Goal: Task Accomplishment & Management: Complete application form

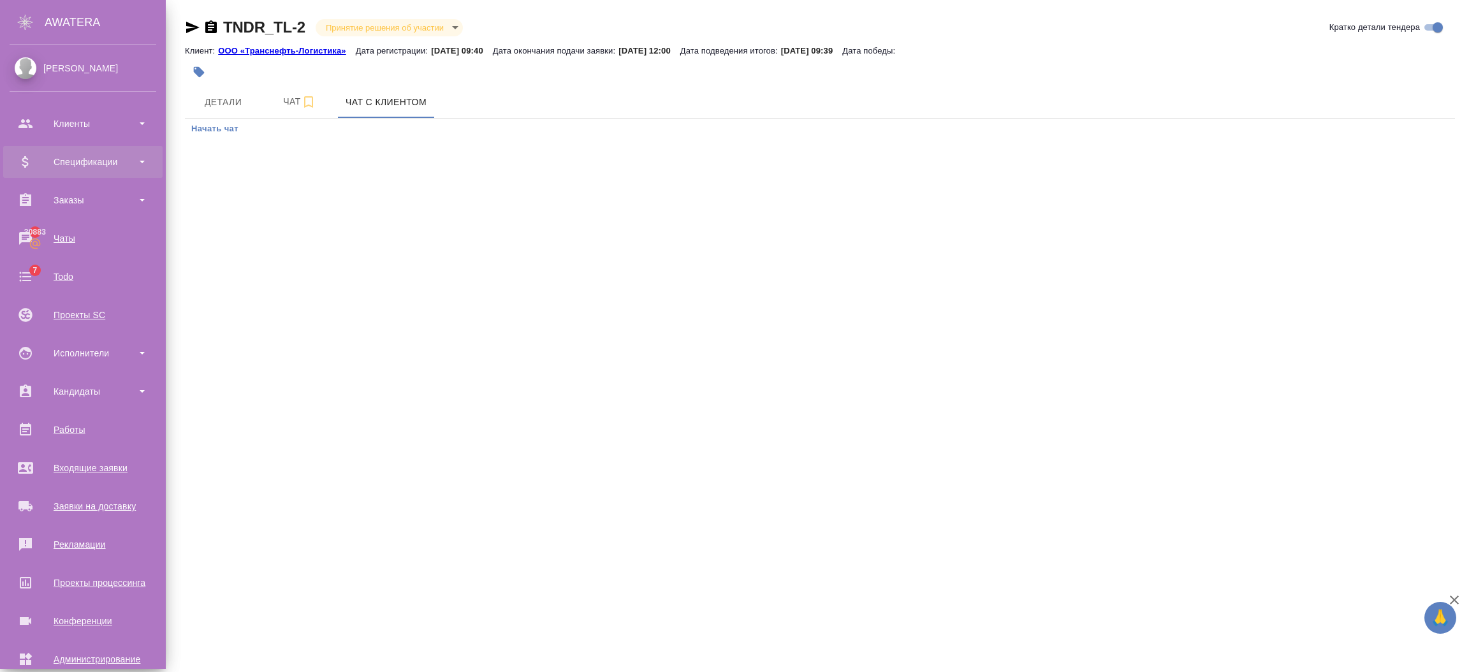
click at [50, 156] on div "Спецификации" at bounding box center [83, 161] width 147 height 19
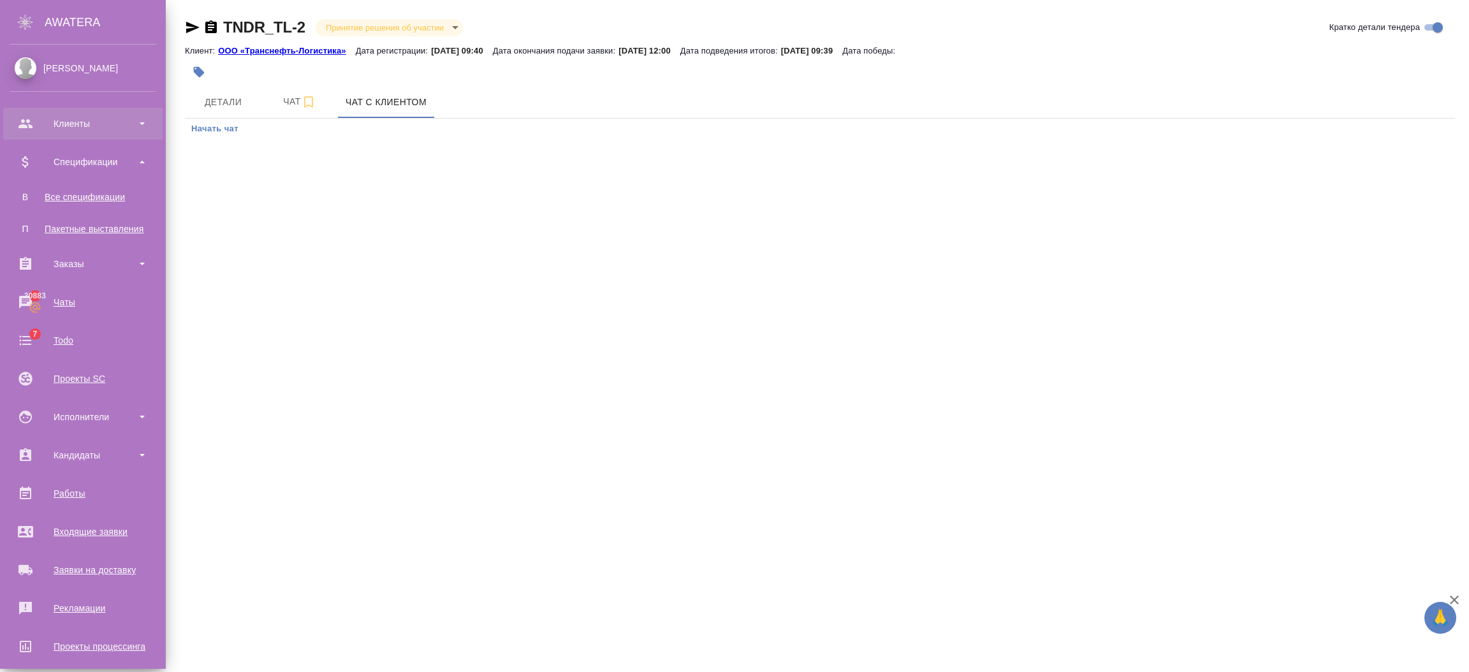
click at [58, 133] on div "Клиенты" at bounding box center [82, 124] width 159 height 32
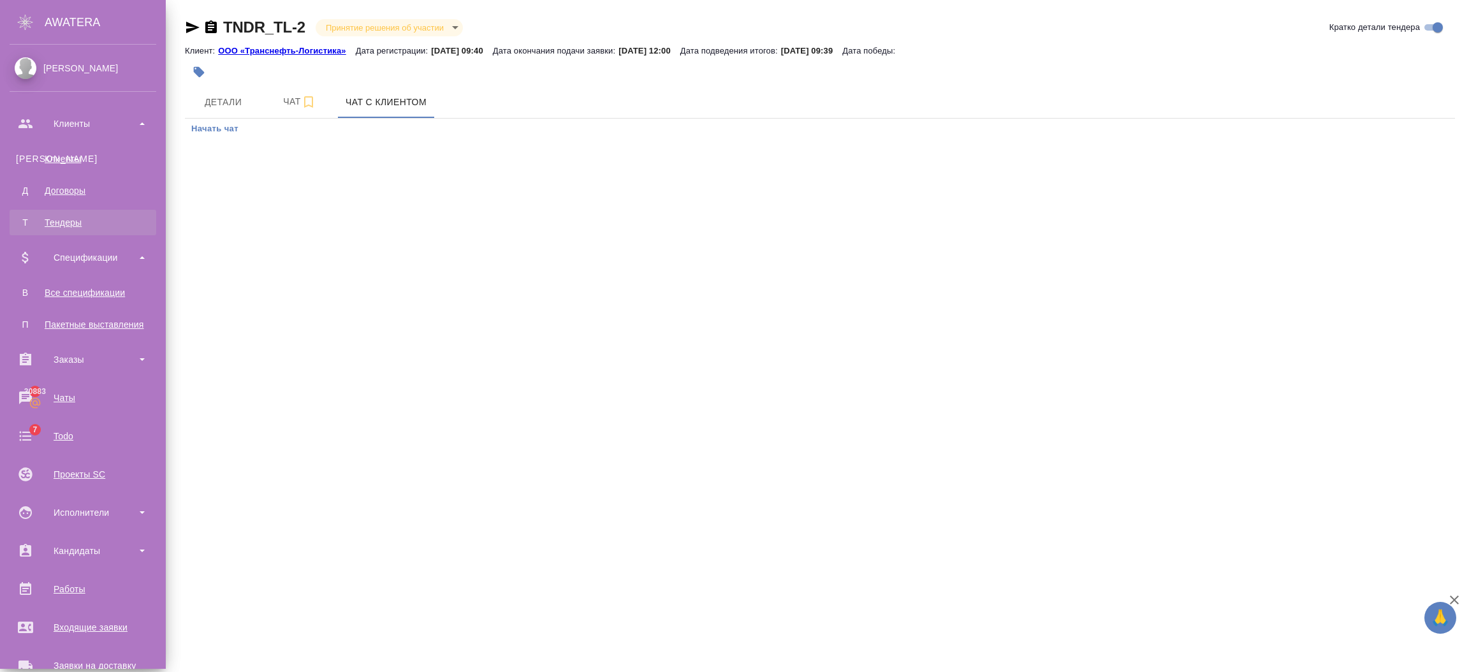
click at [73, 224] on div "Тендеры" at bounding box center [83, 222] width 134 height 13
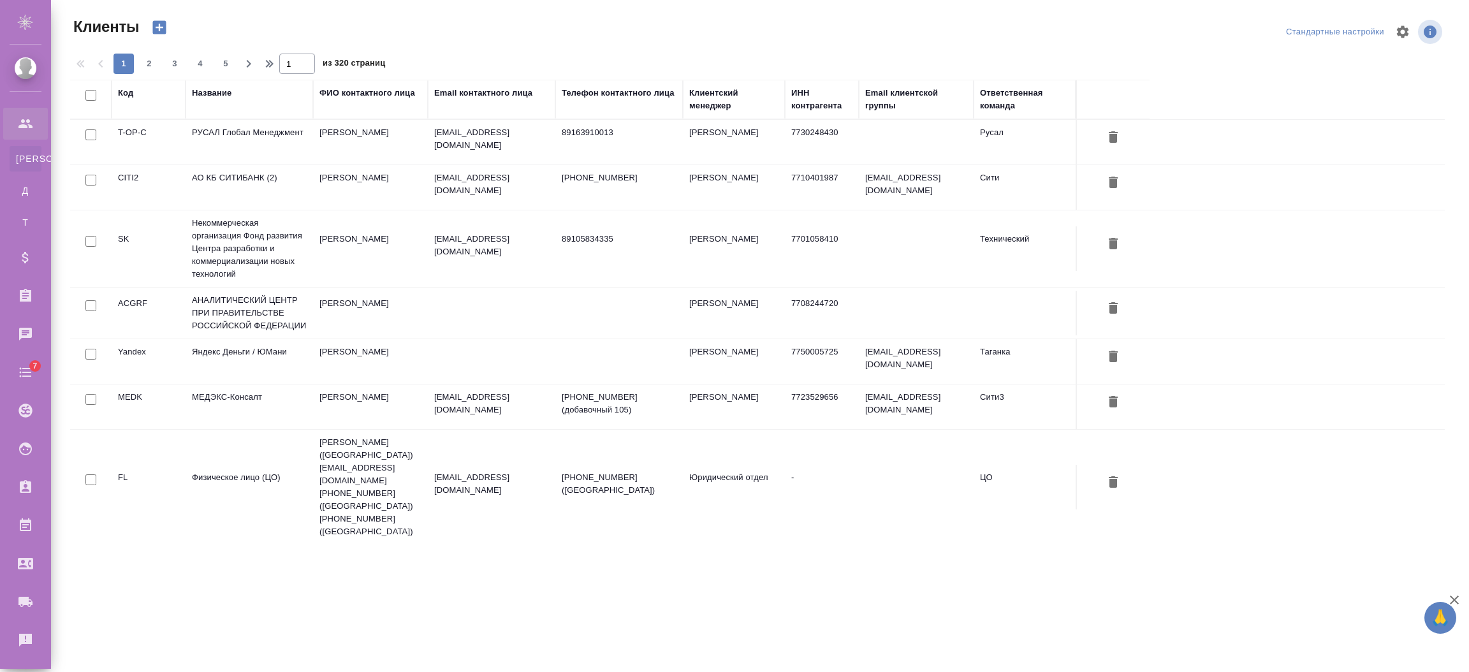
select select "RU"
click at [256, 186] on td "АО КБ СИТИБАНК (2)" at bounding box center [250, 187] width 128 height 45
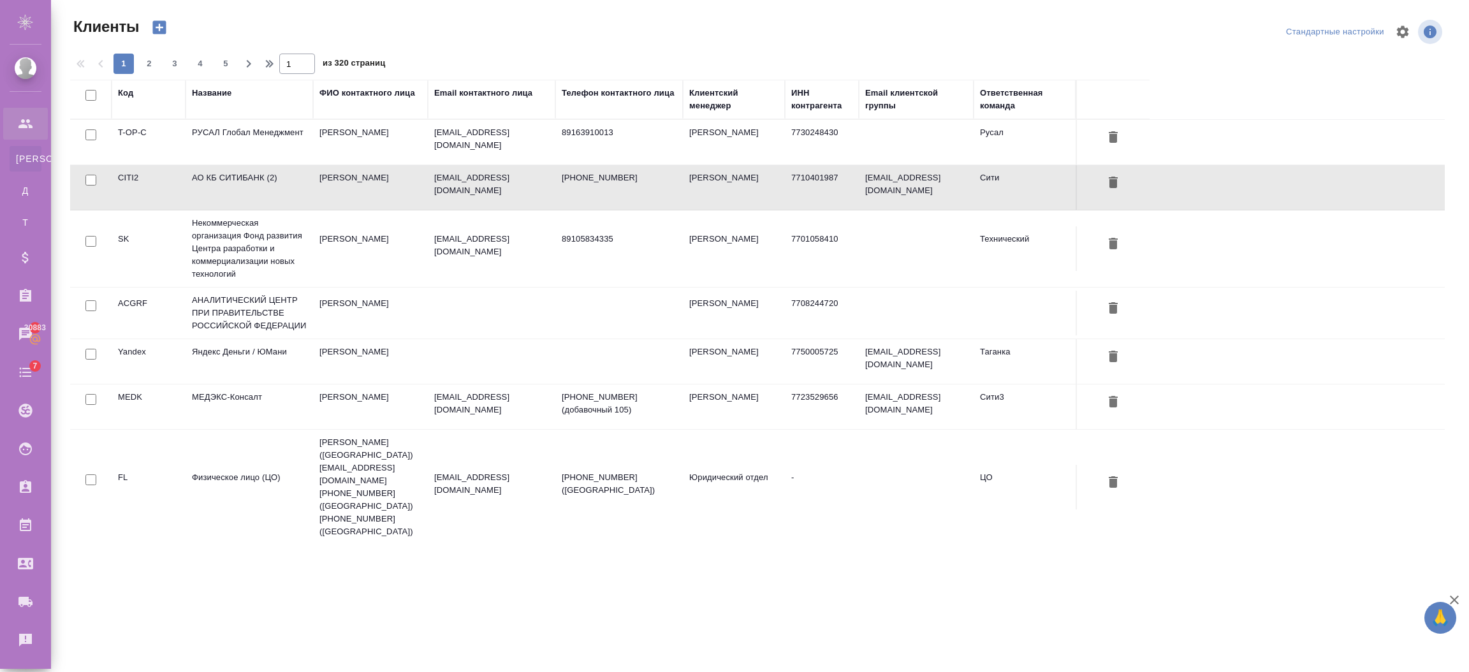
click at [256, 186] on td "АО КБ СИТИБАНК (2)" at bounding box center [250, 187] width 128 height 45
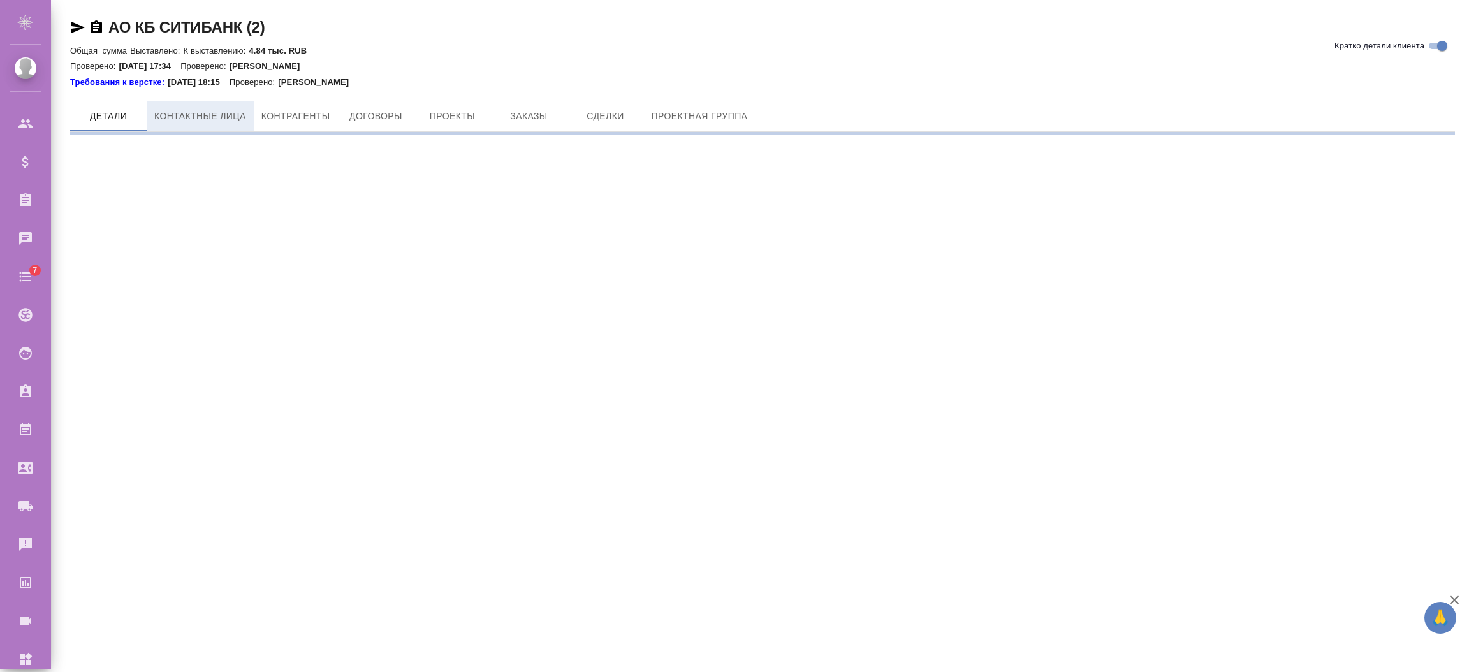
click at [225, 117] on span "Контактные лица" at bounding box center [200, 116] width 92 height 16
select select "RU"
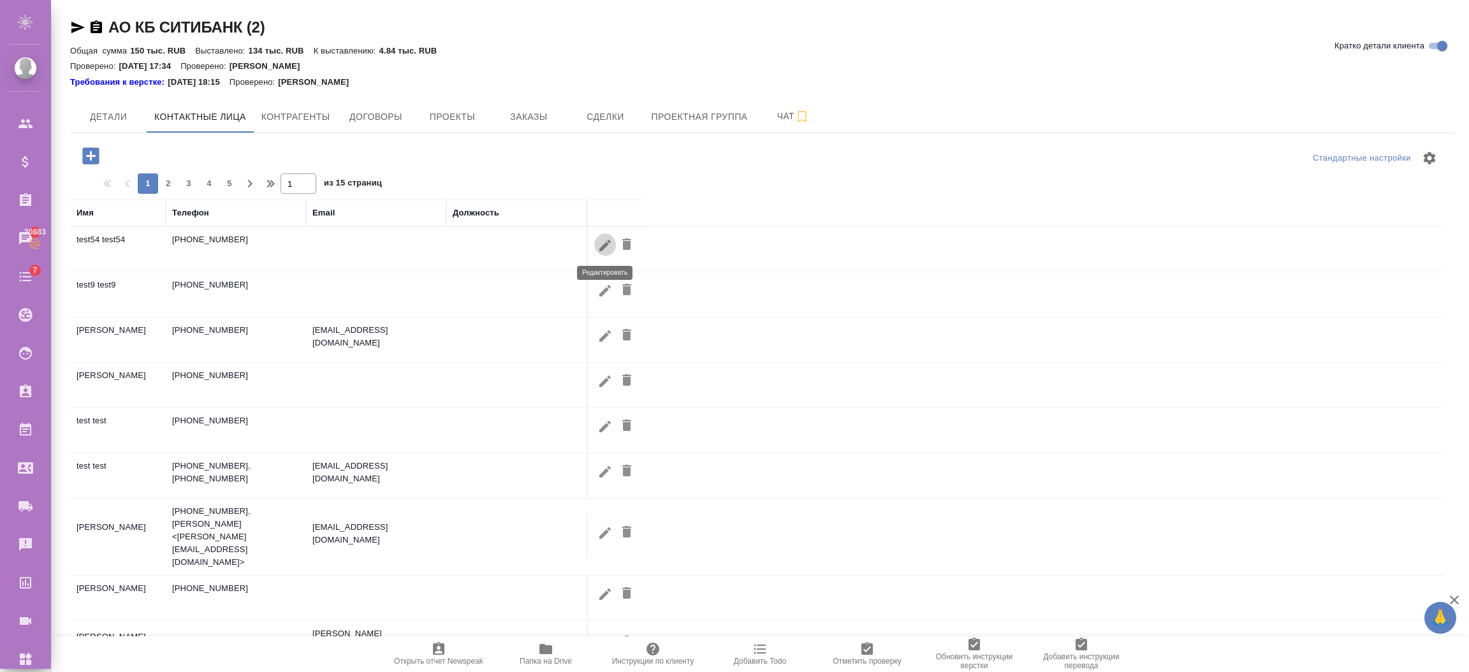
click at [607, 240] on icon "button" at bounding box center [605, 245] width 15 height 15
type input "test54"
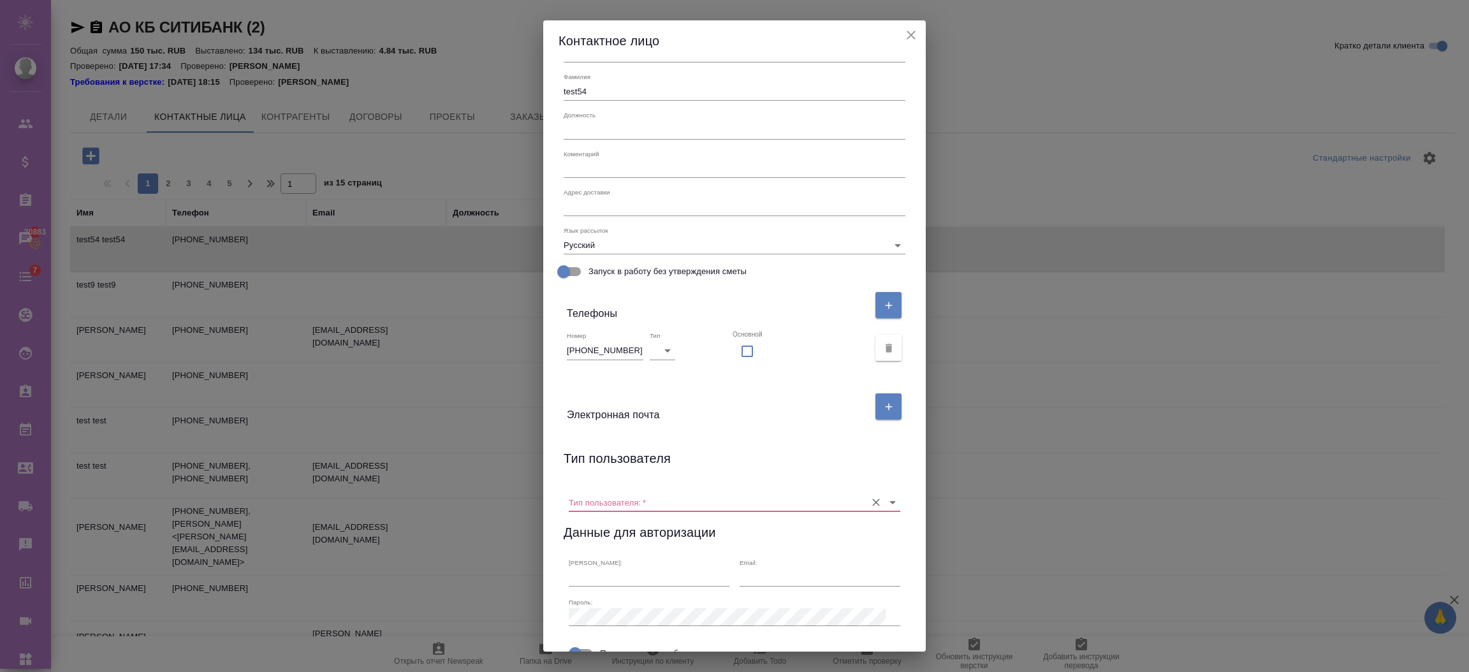
scroll to position [143, 0]
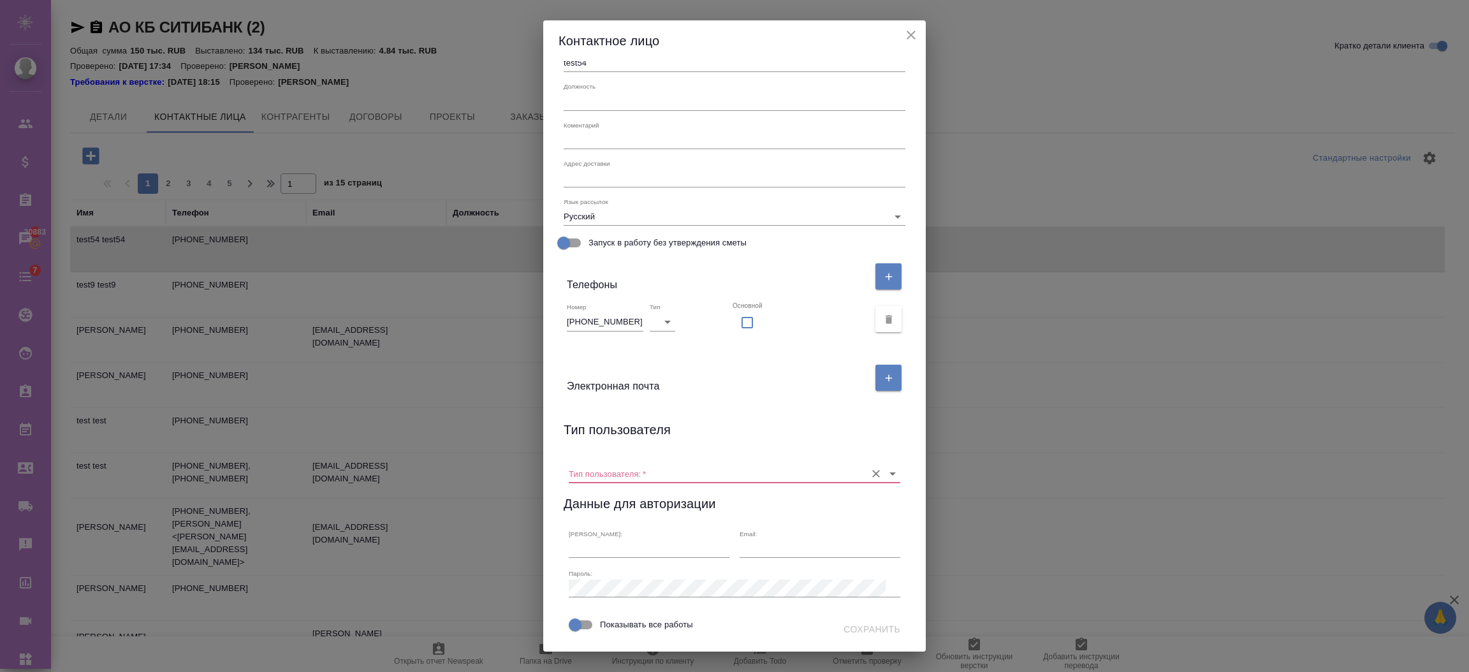
click at [614, 455] on div "Тип пользователя:   *" at bounding box center [735, 469] width 332 height 28
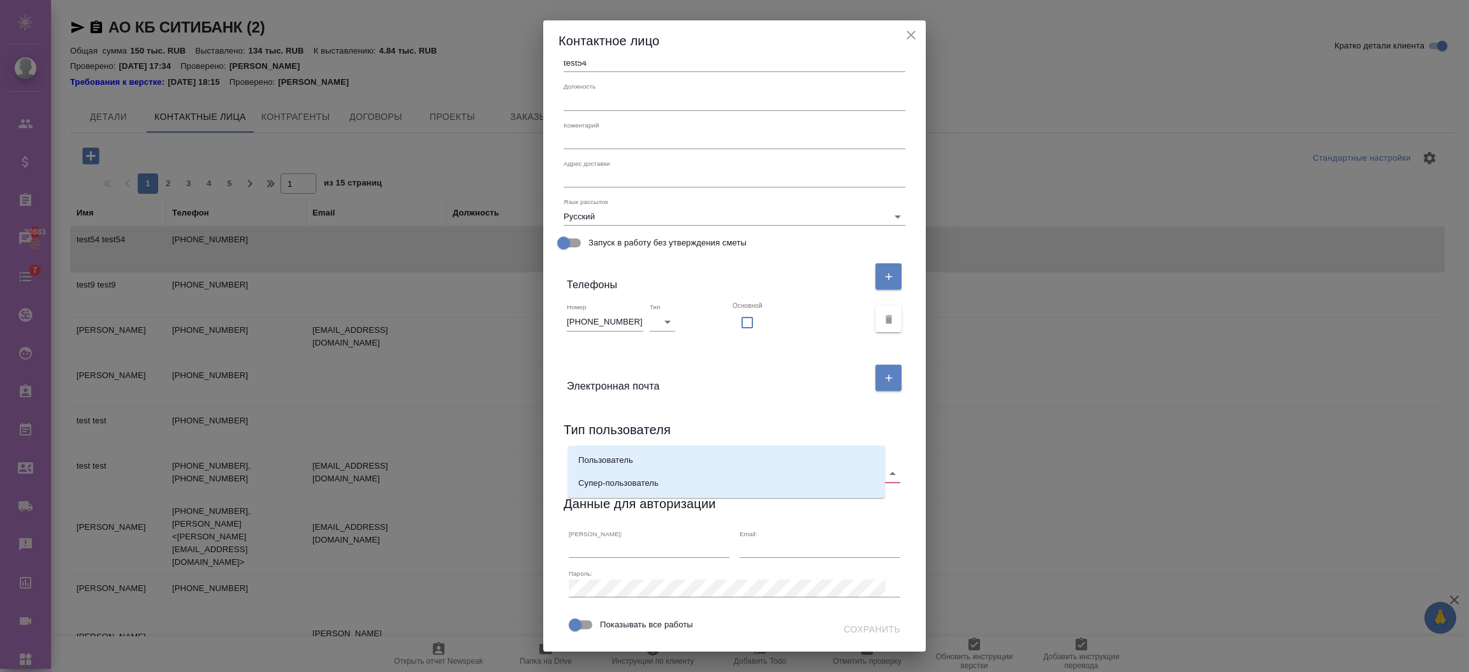
click at [617, 465] on input "Тип пользователя:   *" at bounding box center [714, 473] width 291 height 17
click at [618, 457] on p "Пользователь" at bounding box center [605, 460] width 55 height 13
type input "Пользователь"
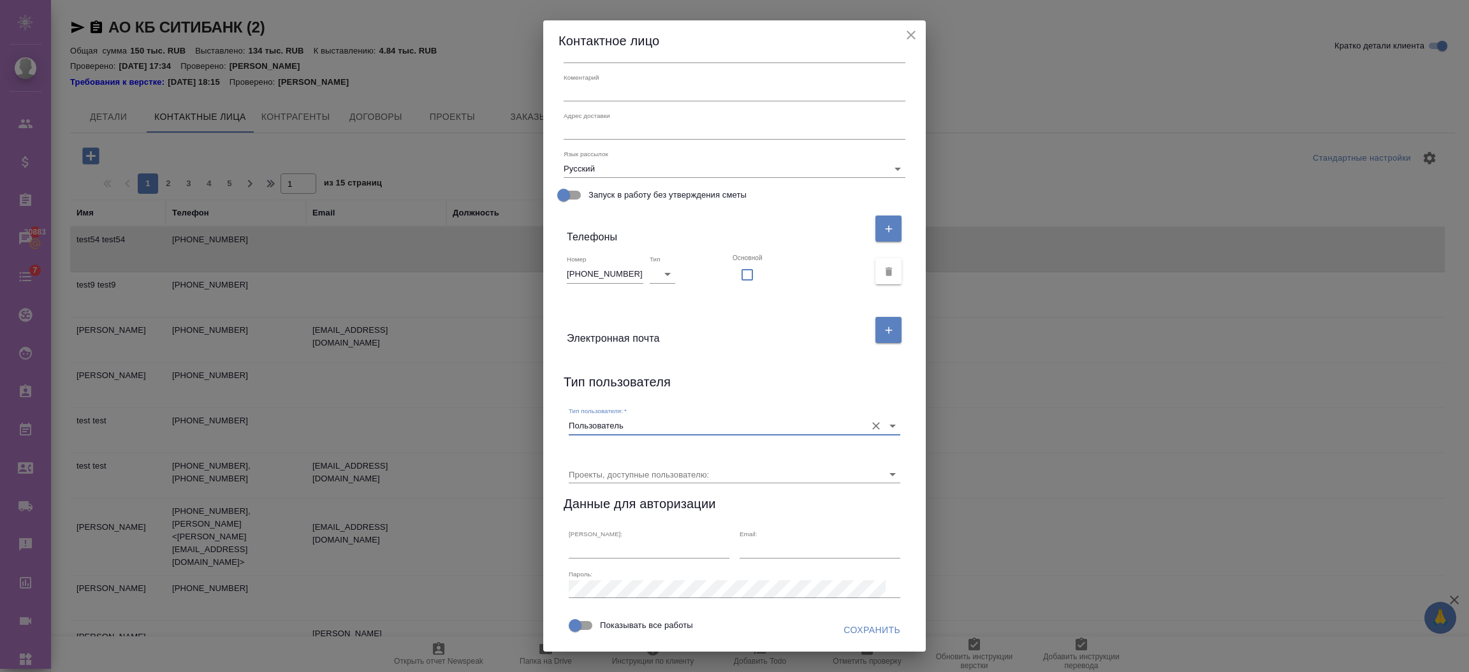
scroll to position [0, 0]
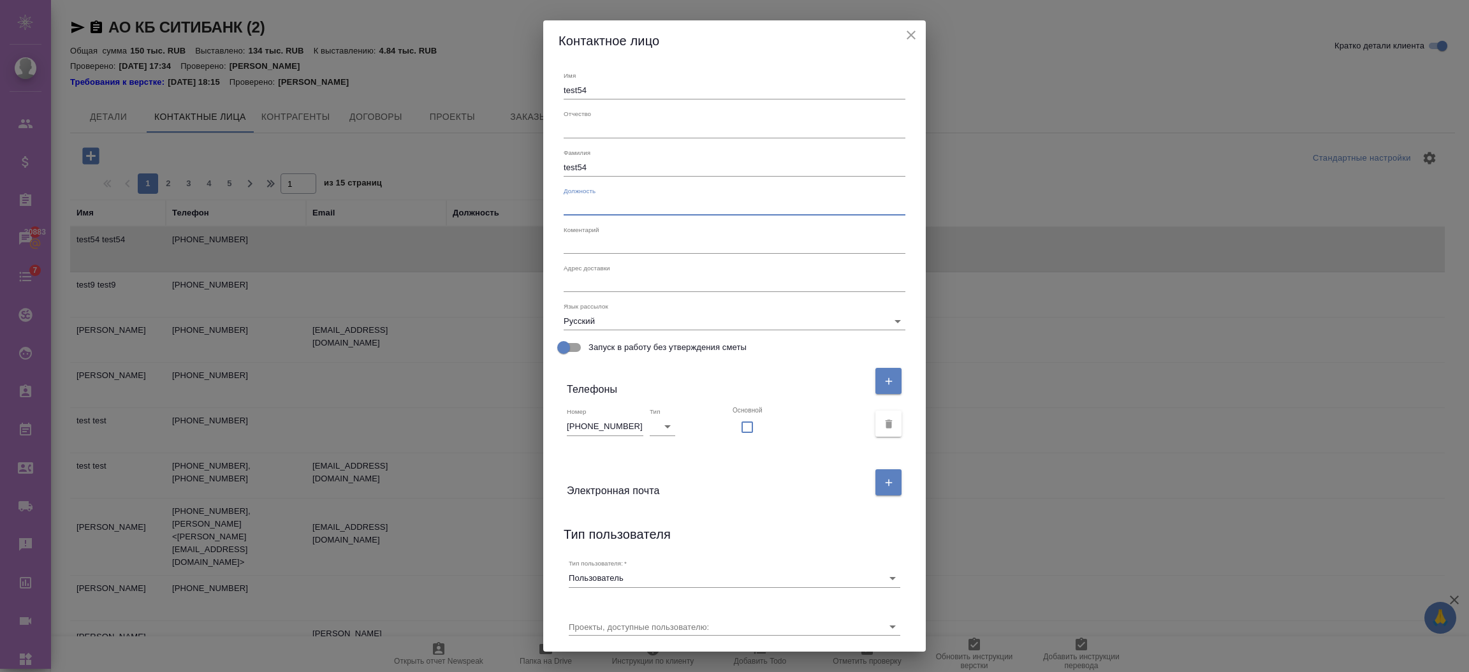
click at [619, 207] on input "text" at bounding box center [735, 206] width 342 height 18
click at [615, 207] on input "text" at bounding box center [735, 206] width 342 height 18
drag, startPoint x: 600, startPoint y: 207, endPoint x: 474, endPoint y: 206, distance: 126.3
click at [479, 210] on div "Контактное лицо Имя test54 Отчество Фамилия test54 Должность еуые Коментарий x …" at bounding box center [734, 336] width 1469 height 672
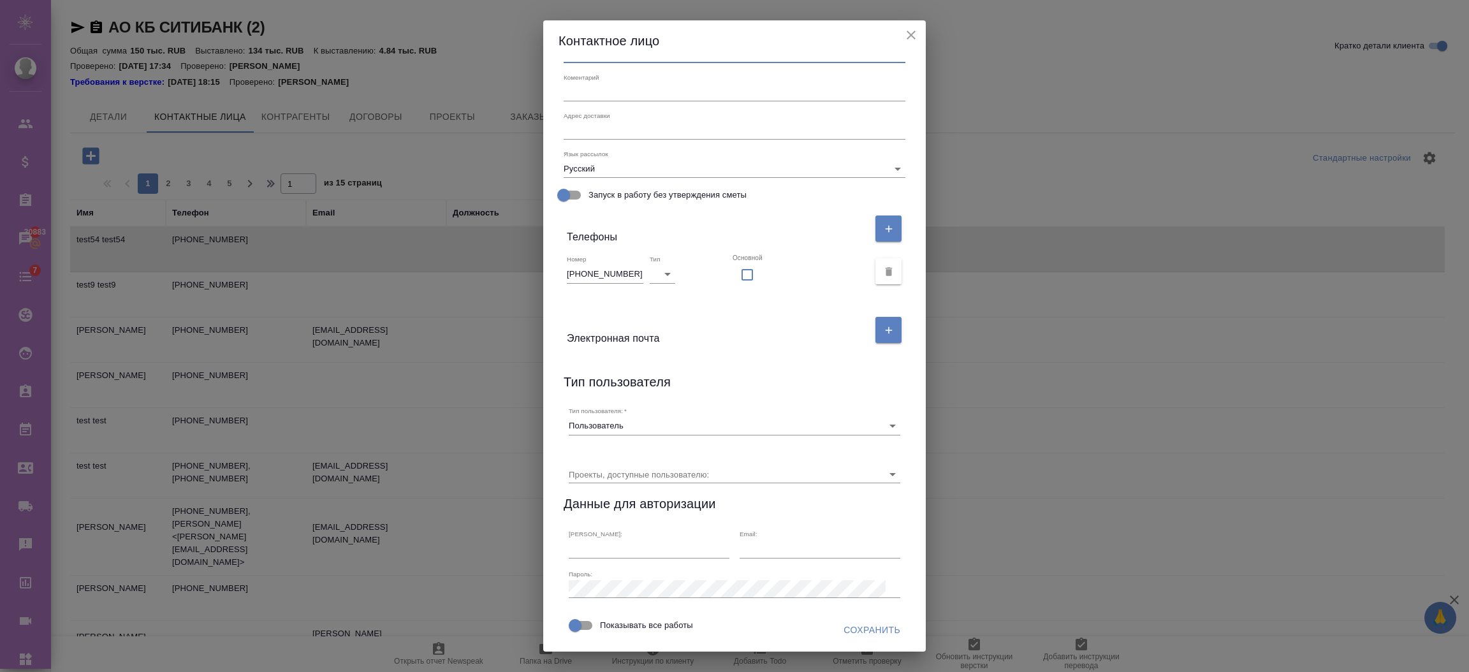
scroll to position [192, 0]
type input "тест"
click at [874, 622] on span "Сохранить" at bounding box center [872, 630] width 57 height 16
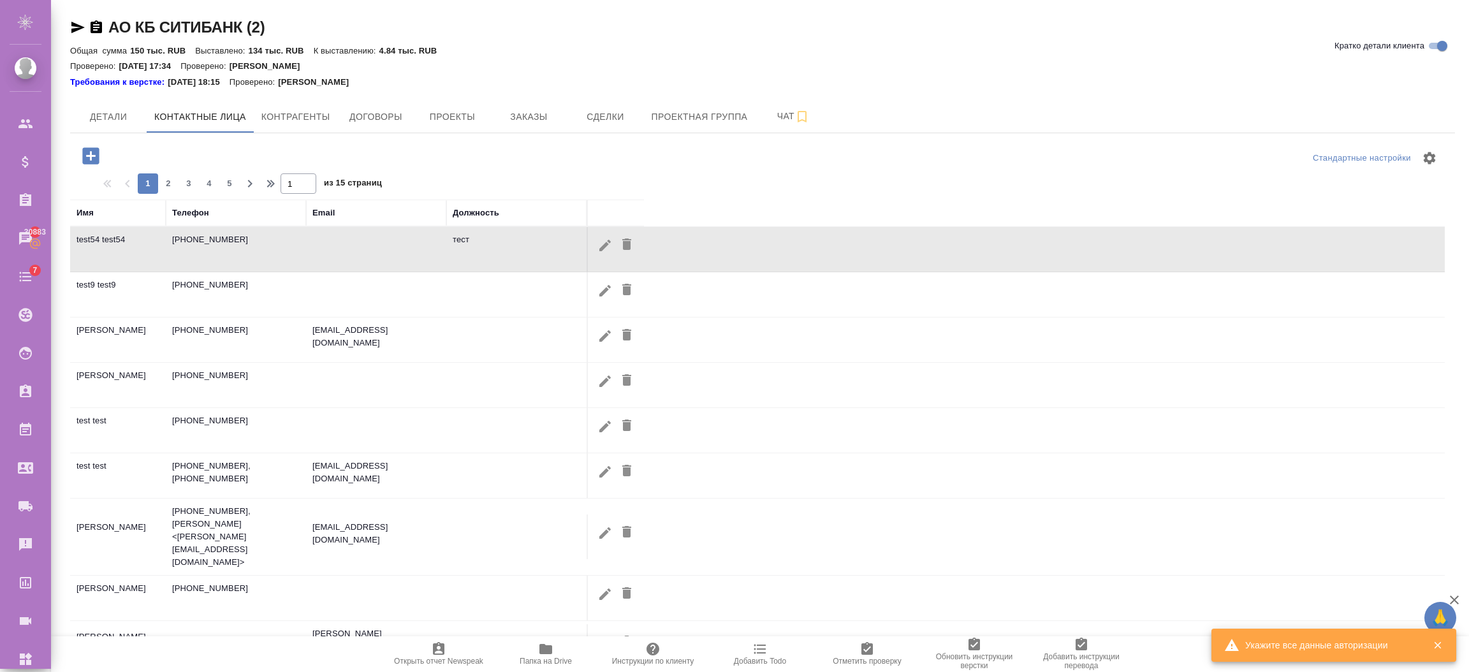
click at [97, 153] on icon "button" at bounding box center [90, 155] width 17 height 17
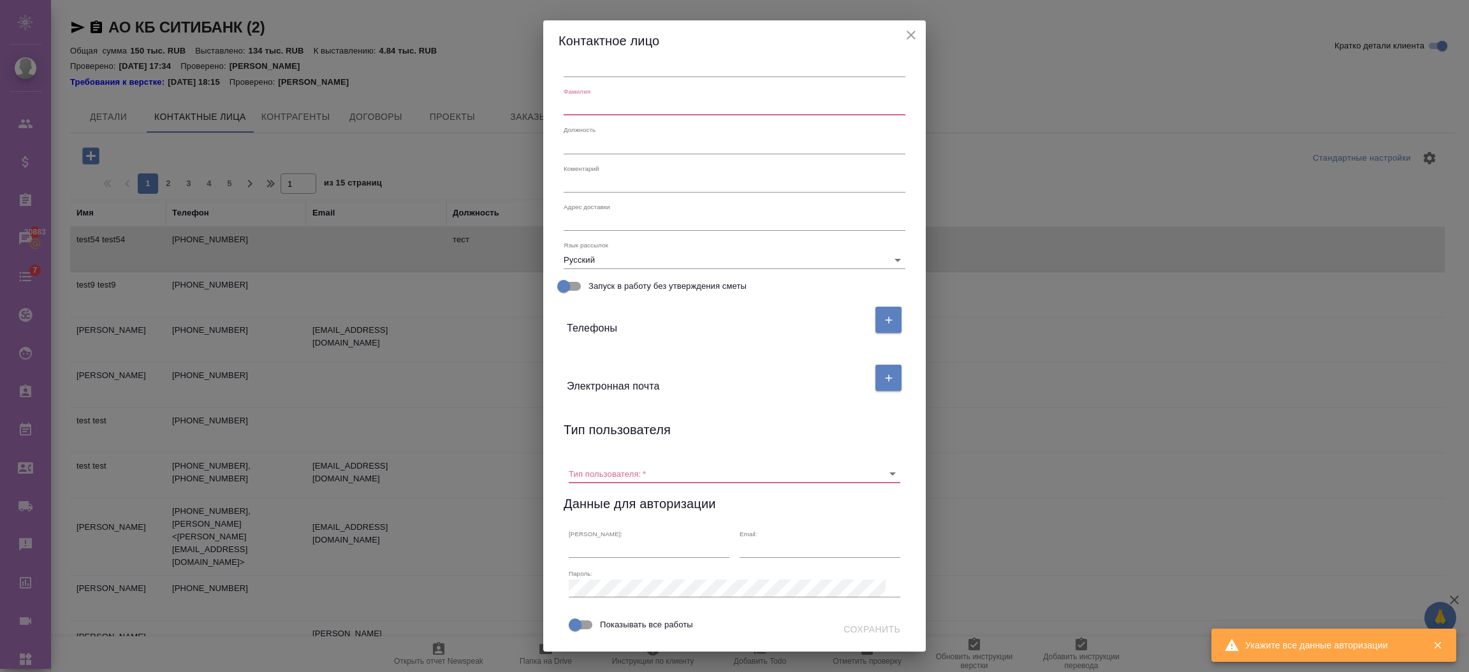
scroll to position [100, 0]
click at [633, 98] on input "text" at bounding box center [735, 107] width 342 height 18
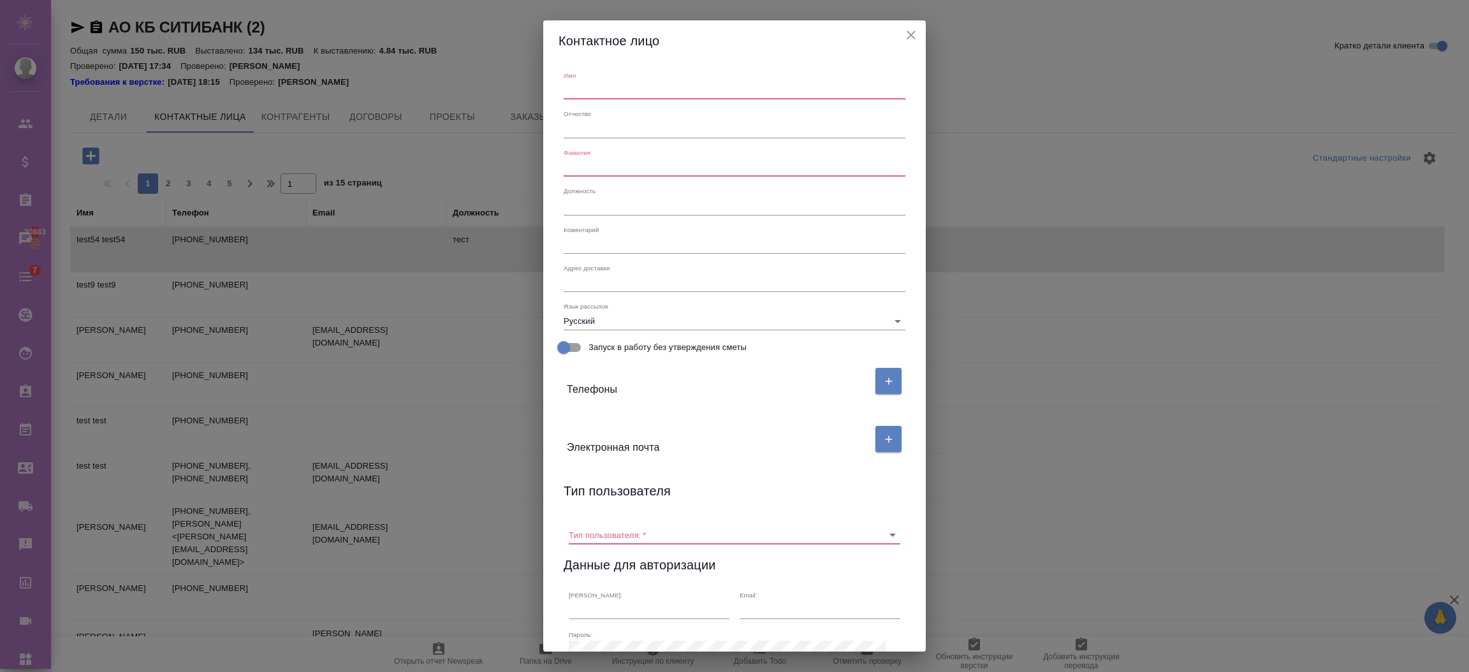
click at [584, 103] on div "Имя" at bounding box center [735, 85] width 352 height 38
click at [583, 85] on input "text" at bounding box center [735, 91] width 342 height 18
drag, startPoint x: 594, startPoint y: 92, endPoint x: 530, endPoint y: 90, distance: 64.4
click at [531, 90] on div "Контактное лицо Имя еу Отчество Фамилия Должность Коментарий x Адрес доставки x…" at bounding box center [734, 336] width 1469 height 672
type input "тест1"
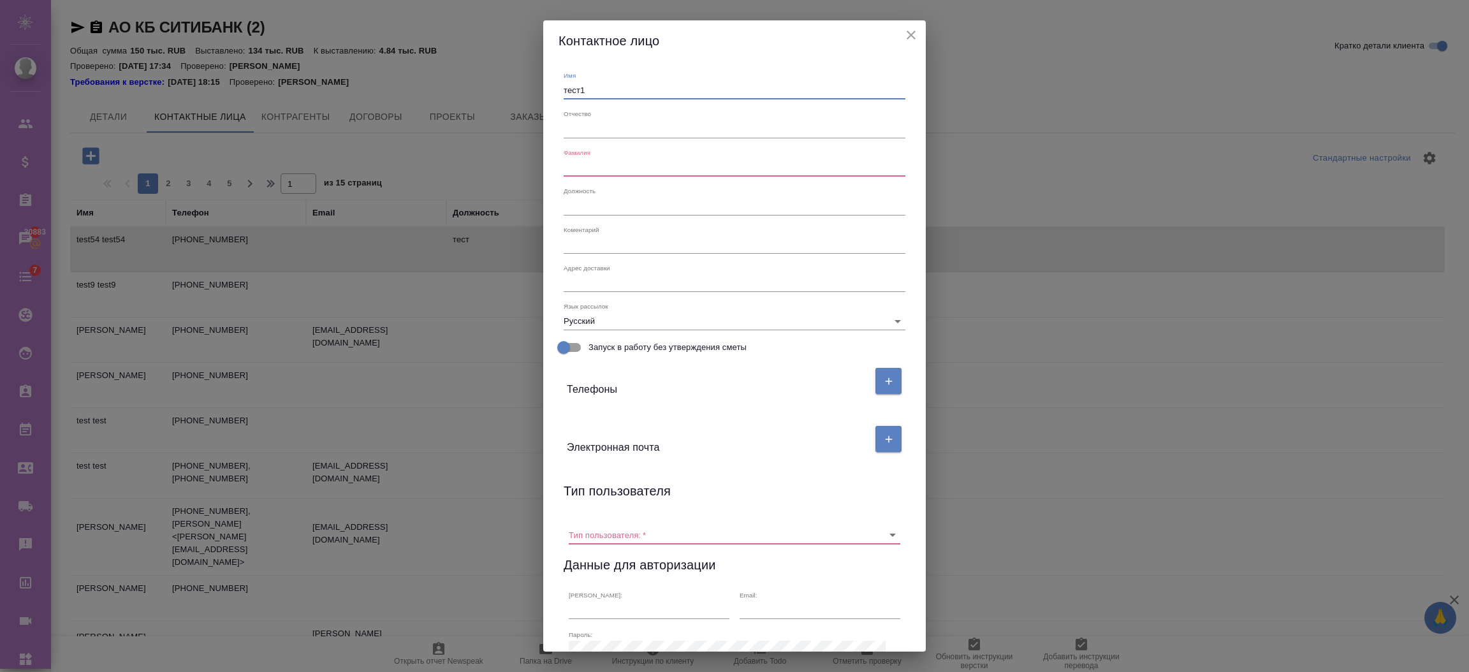
click at [624, 156] on div "Фамилия" at bounding box center [735, 163] width 342 height 28
click at [619, 170] on input "text" at bounding box center [735, 168] width 342 height 18
type input "тест"
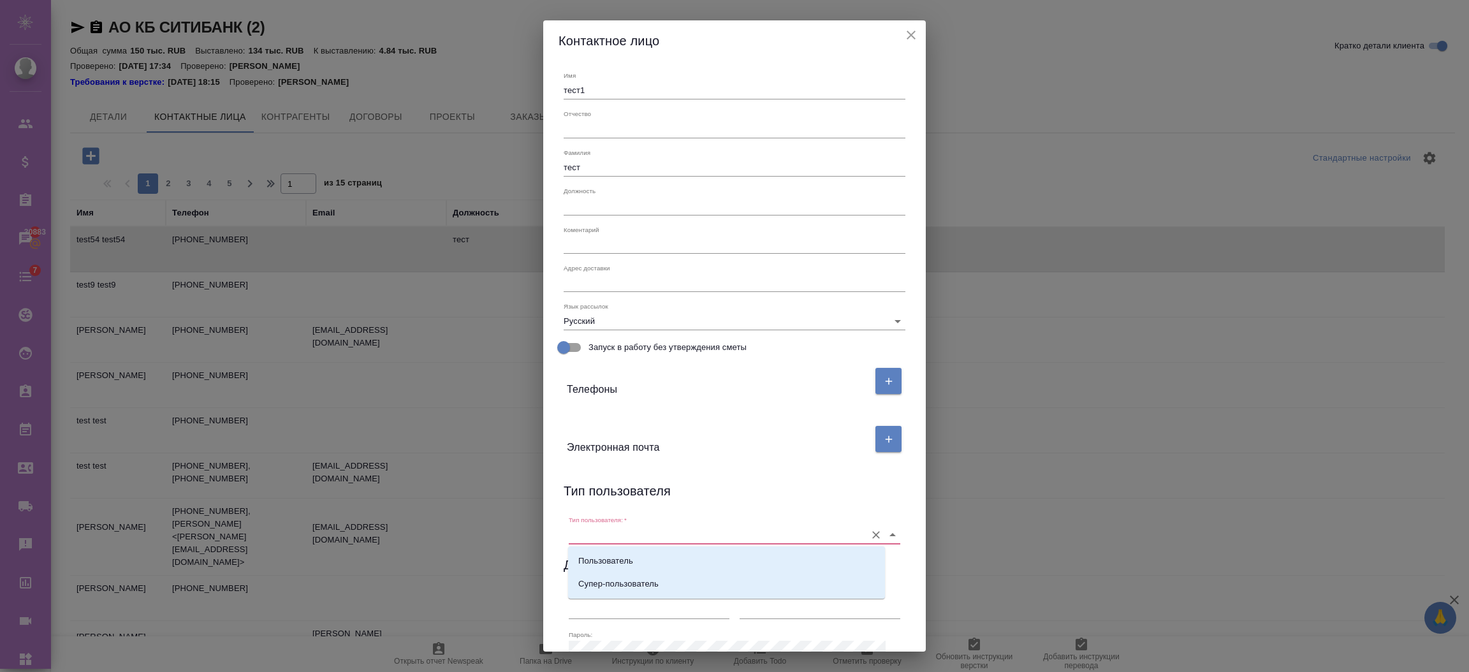
click at [588, 531] on input "Тип пользователя:   *" at bounding box center [714, 534] width 291 height 17
click at [588, 555] on p "Пользователь" at bounding box center [605, 561] width 55 height 13
type input "Пользователь"
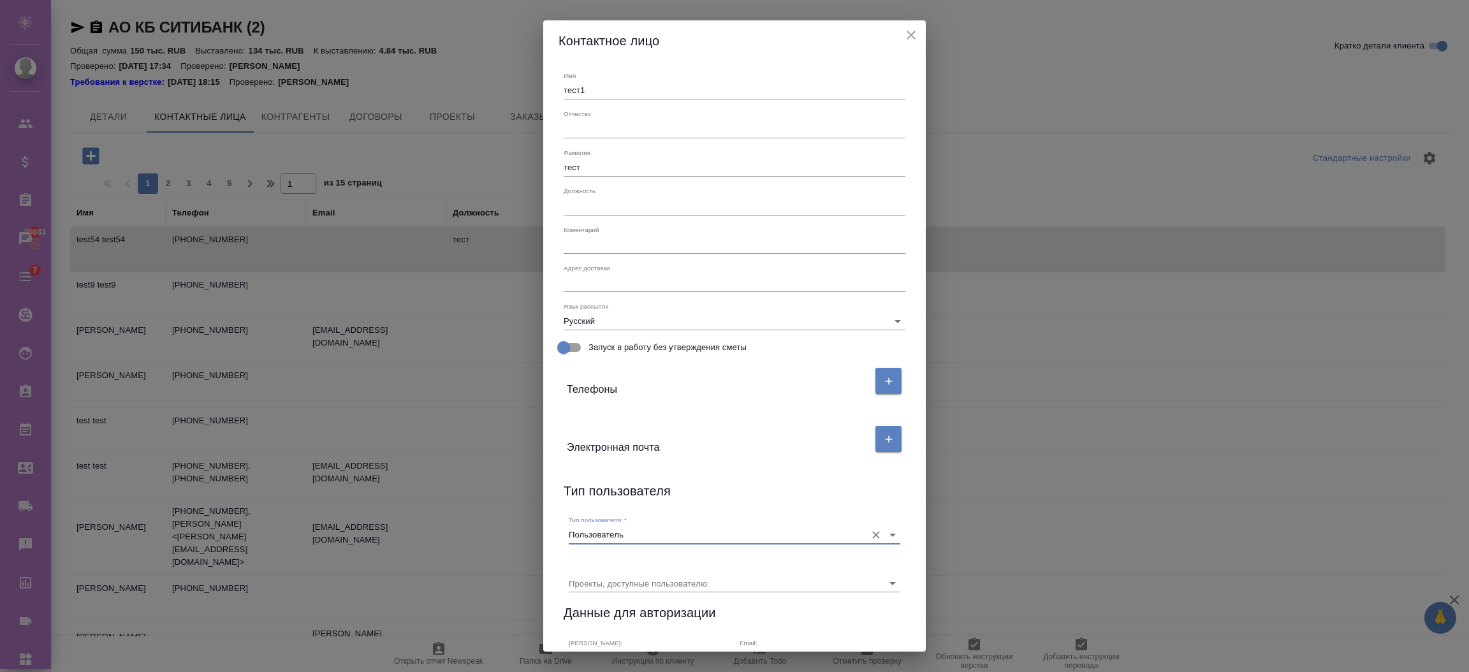
click at [584, 197] on input "text" at bounding box center [735, 206] width 342 height 18
type input "тест"
click at [611, 245] on textarea at bounding box center [735, 245] width 342 height 10
type textarea "тест"
click at [609, 279] on textarea at bounding box center [735, 283] width 342 height 10
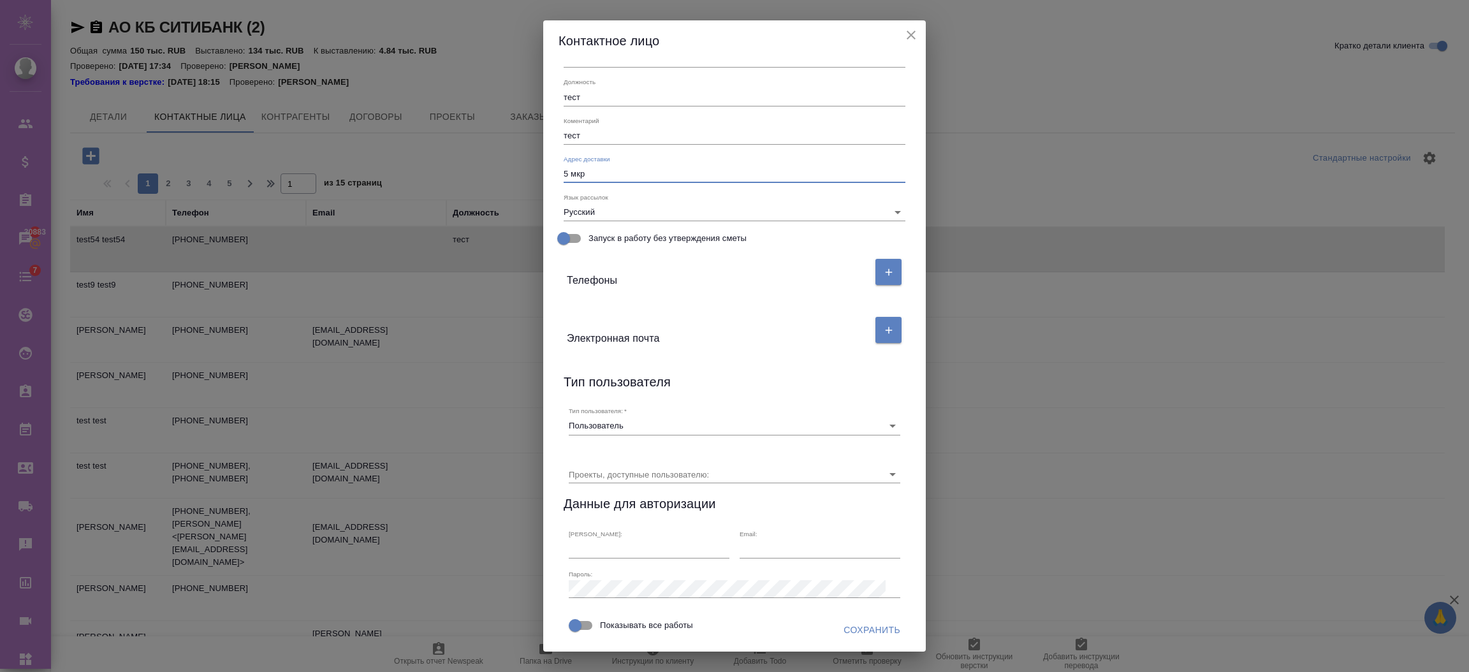
scroll to position [148, 0]
type textarea "5 мкр"
click at [852, 638] on button "Сохранить" at bounding box center [872, 631] width 67 height 24
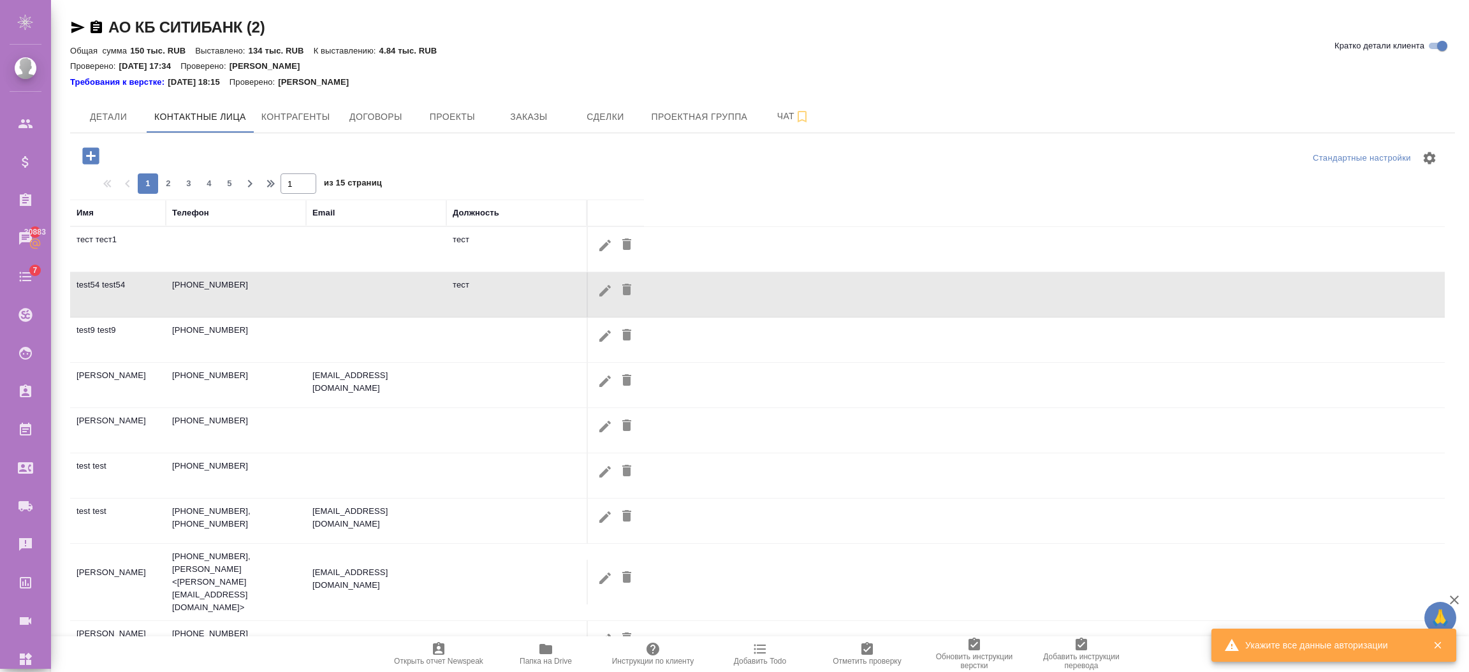
click at [480, 209] on div "Должность" at bounding box center [476, 213] width 47 height 13
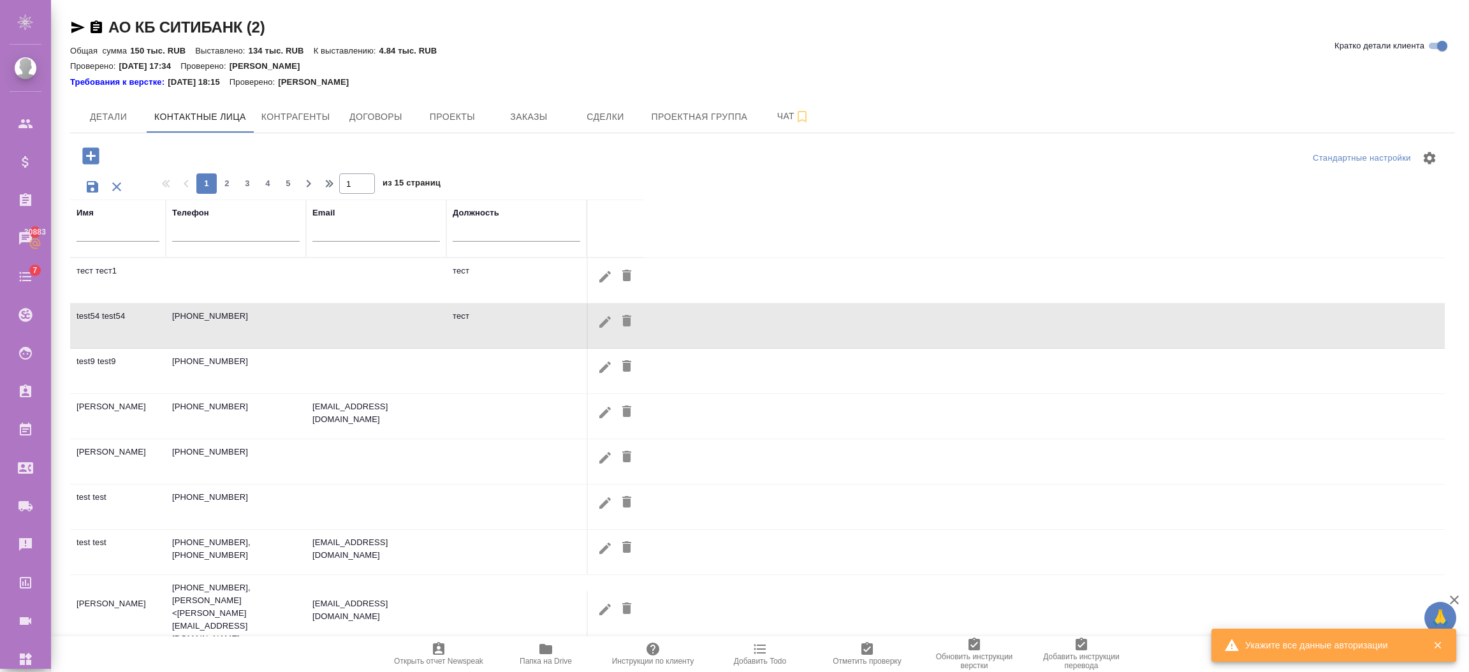
click at [480, 232] on input "text" at bounding box center [517, 234] width 128 height 16
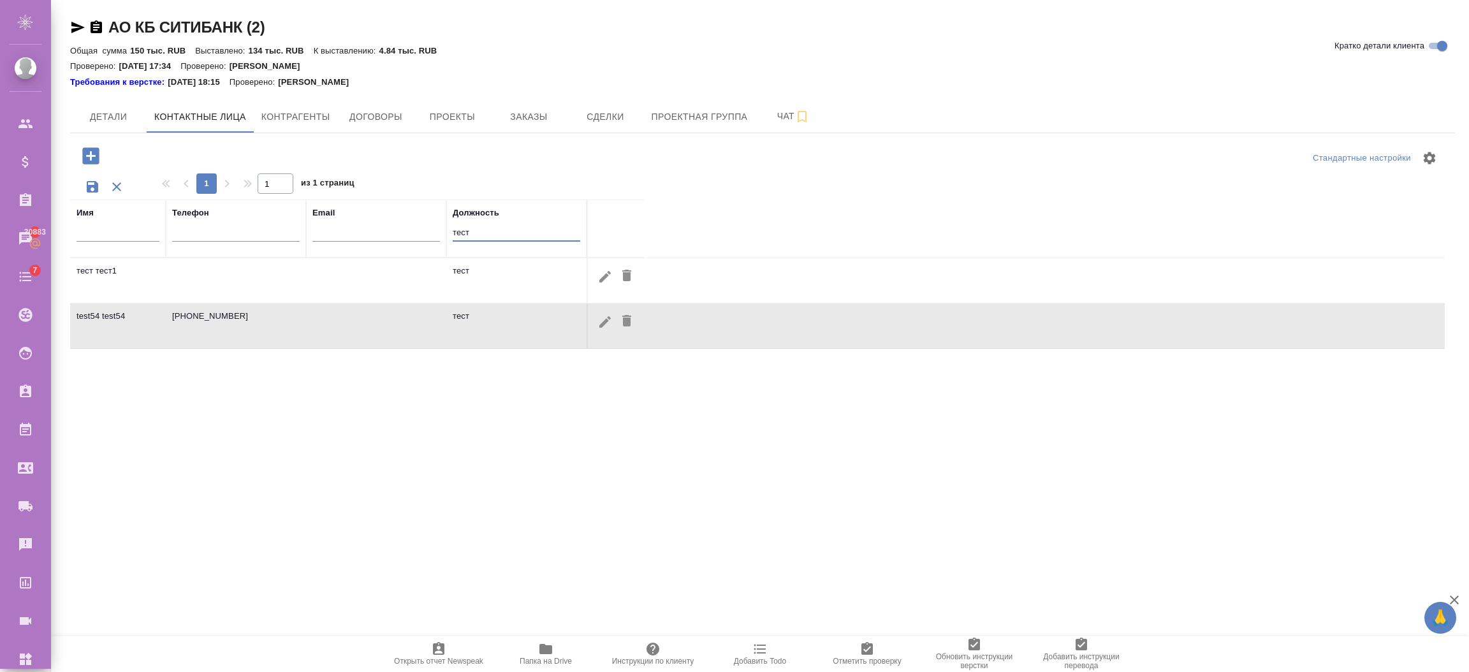
type input "тест"
click at [119, 180] on icon "button" at bounding box center [116, 186] width 15 height 15
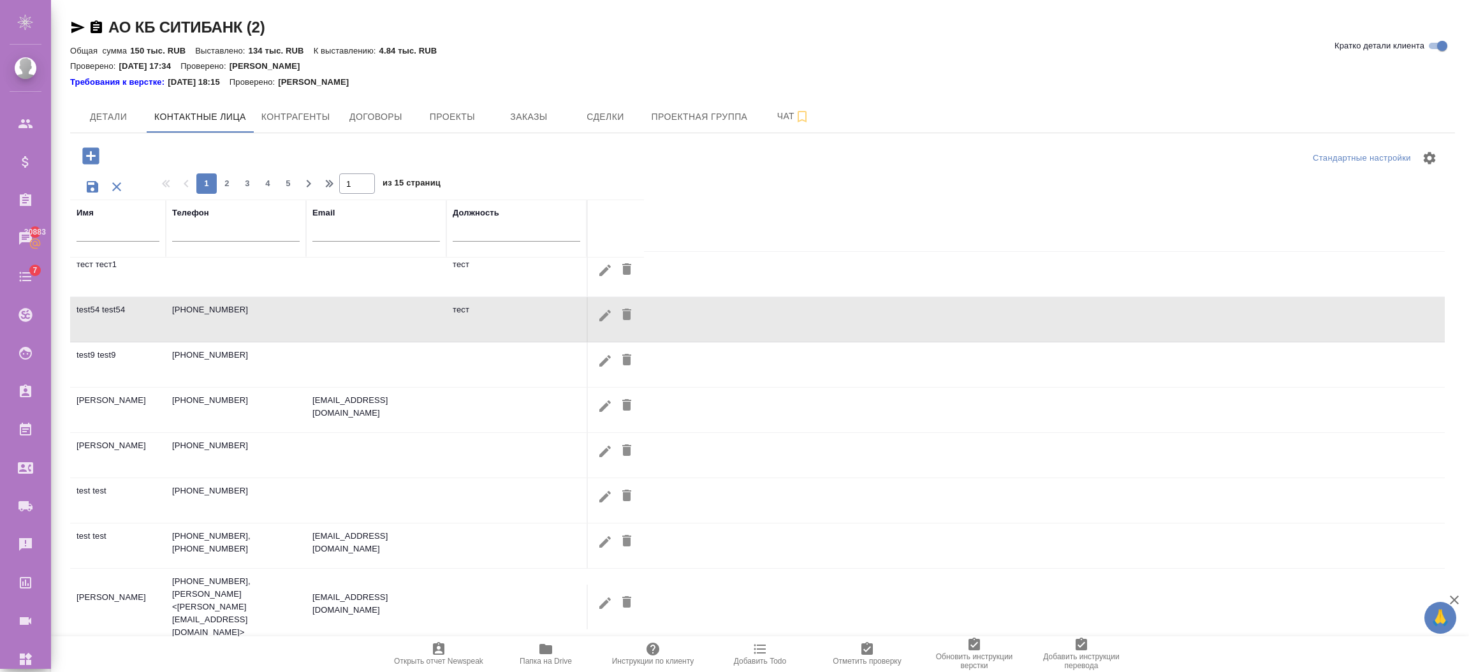
scroll to position [0, 0]
click at [604, 320] on icon "button" at bounding box center [605, 321] width 15 height 15
type input "test54"
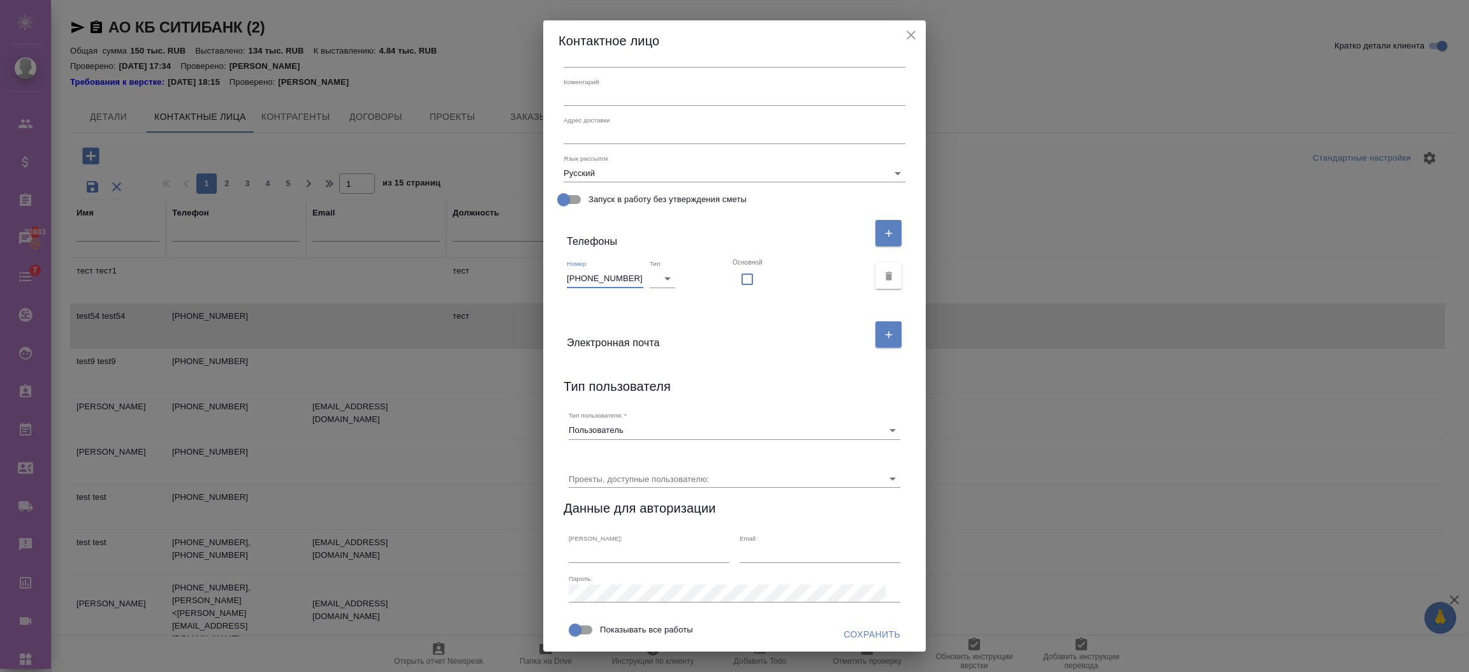
drag, startPoint x: 634, startPoint y: 276, endPoint x: 513, endPoint y: 274, distance: 120.5
click at [513, 274] on div "Контактное лицо Имя test54 Отчество Фамилия test54 Должность тест Коментарий x …" at bounding box center [734, 336] width 1469 height 672
click at [906, 34] on icon "close" at bounding box center [911, 34] width 15 height 15
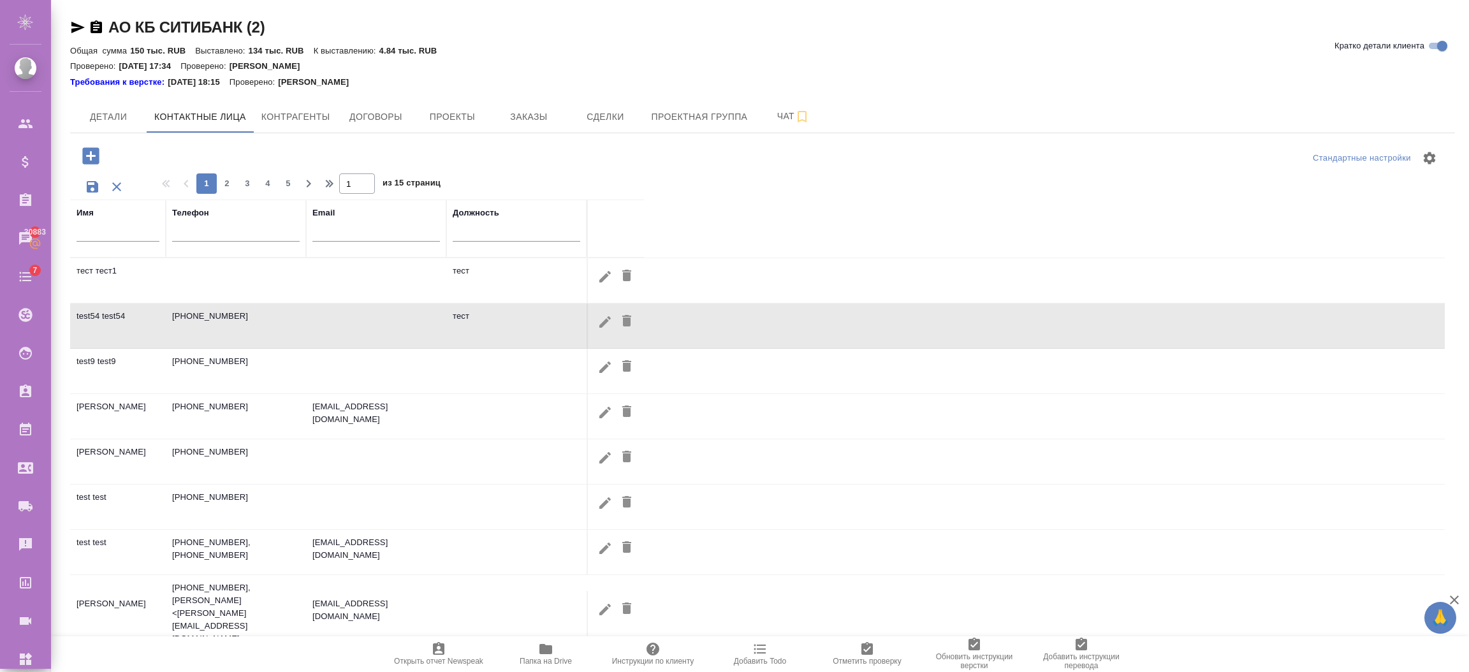
click at [254, 244] on div at bounding box center [236, 234] width 128 height 31
click at [246, 228] on input "text" at bounding box center [236, 234] width 128 height 16
paste input "+79456445765"
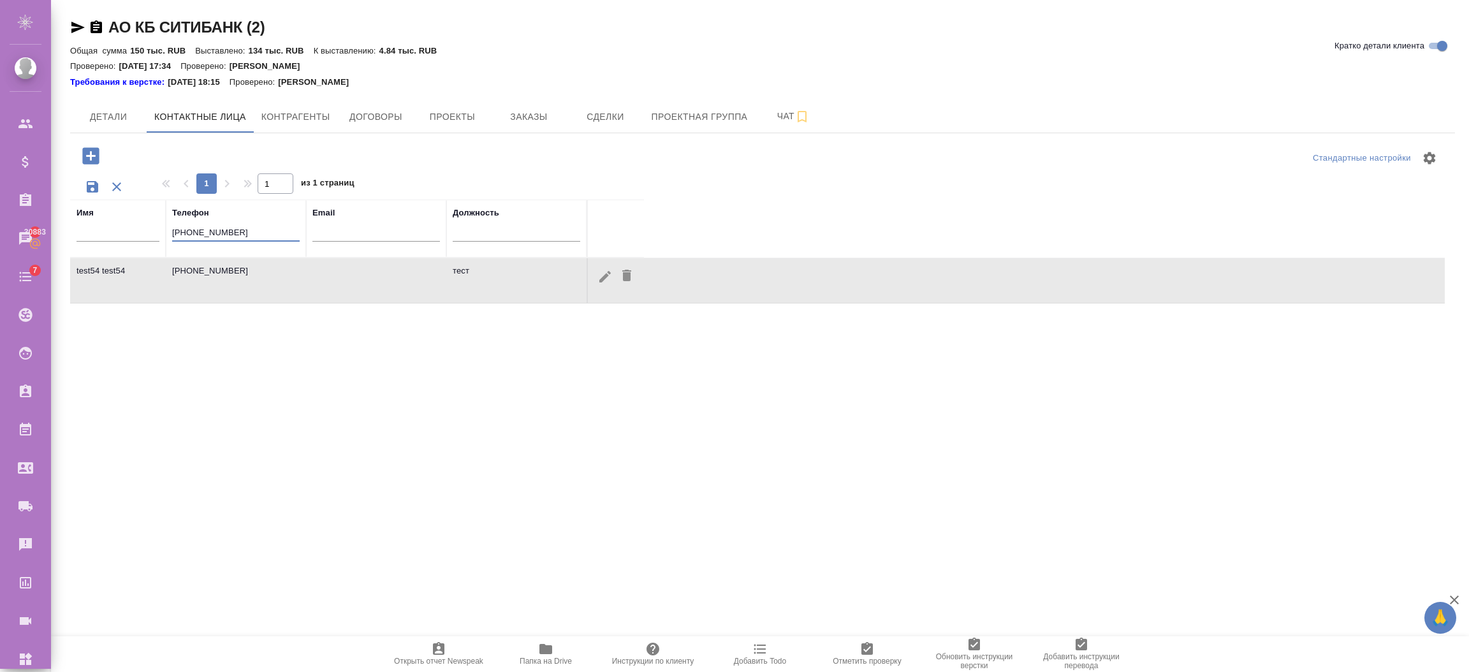
type input "+79456445765"
click at [504, 239] on input "text" at bounding box center [517, 234] width 128 height 16
type input "тест"
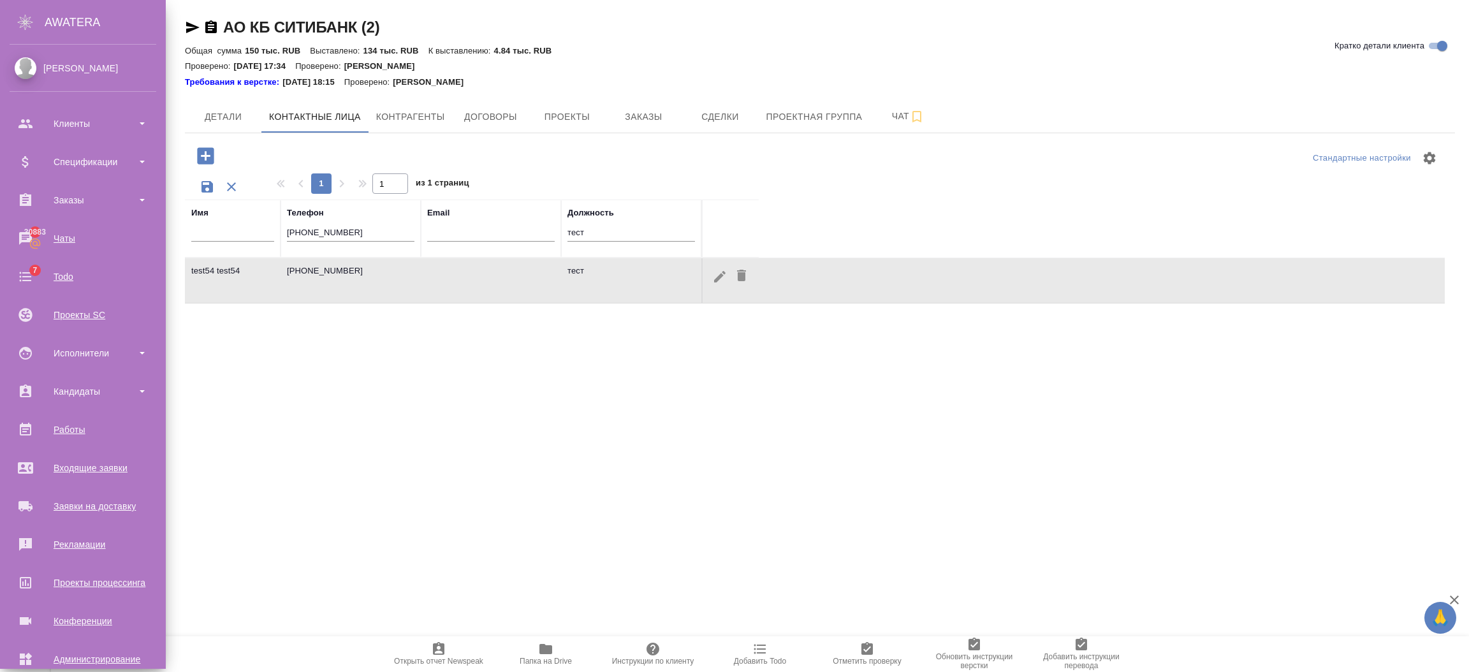
scroll to position [62, 0]
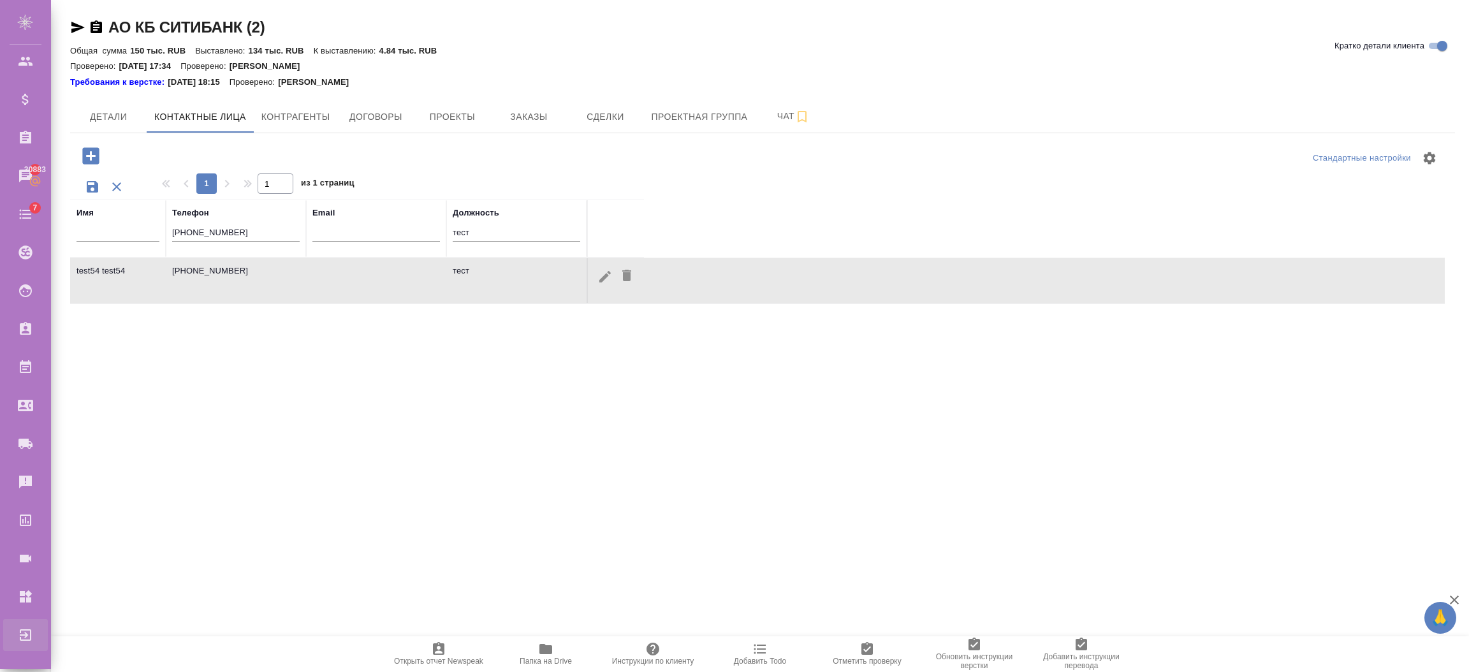
click at [26, 633] on div "Выйти" at bounding box center [10, 635] width 32 height 19
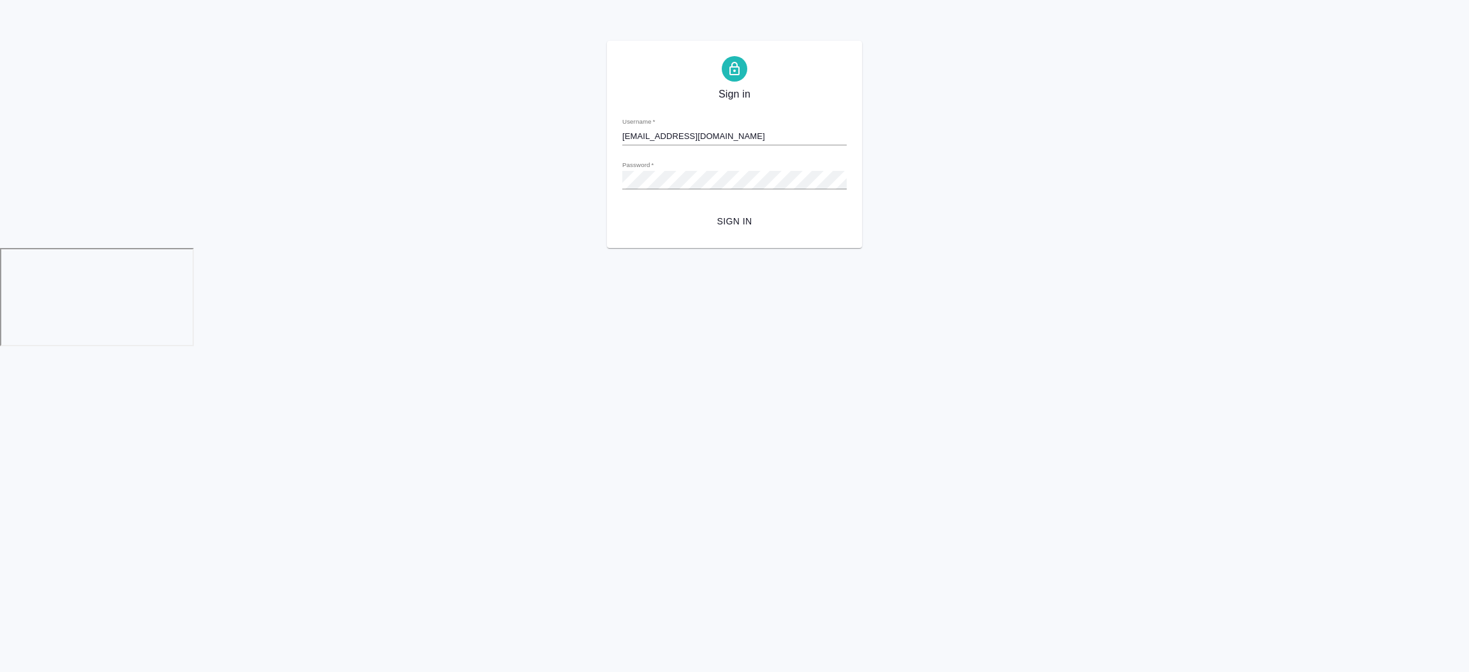
click at [726, 222] on span "Sign in" at bounding box center [735, 222] width 204 height 16
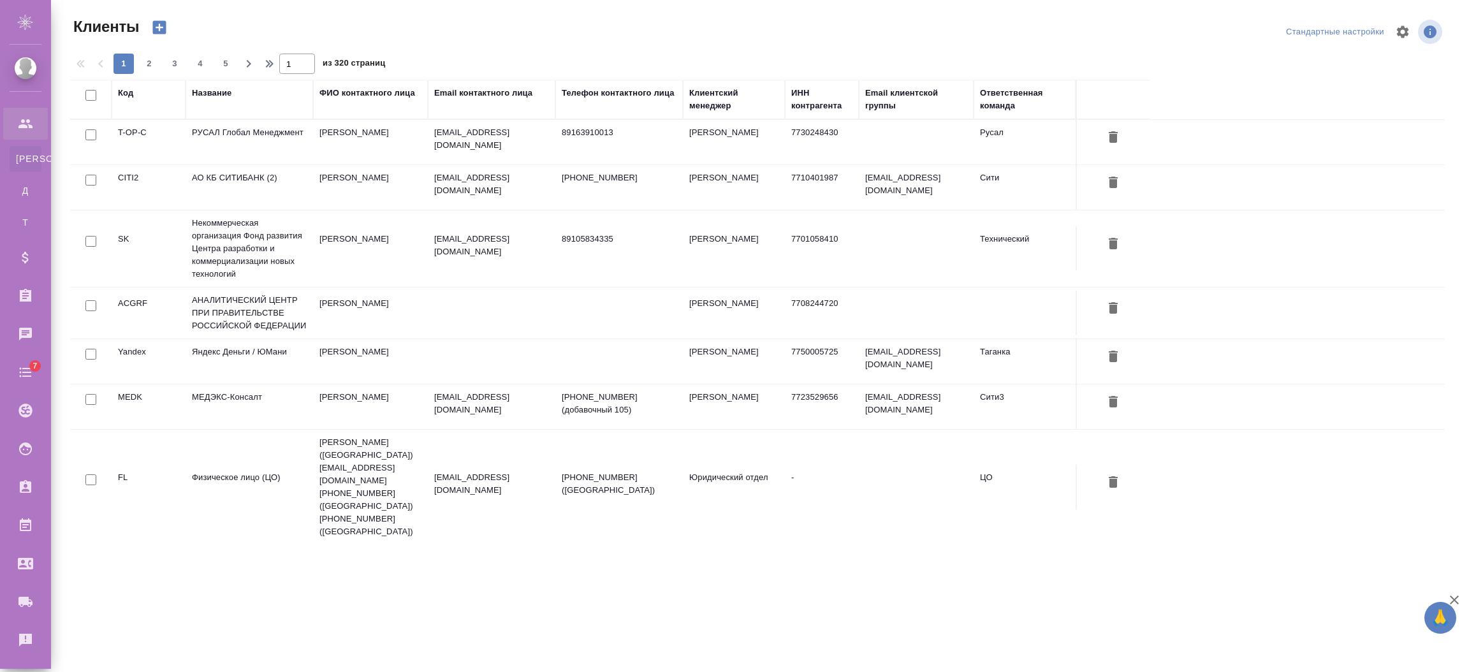
select select "RU"
click at [304, 186] on td "АО КБ СИТИБАНК (2)" at bounding box center [250, 187] width 128 height 45
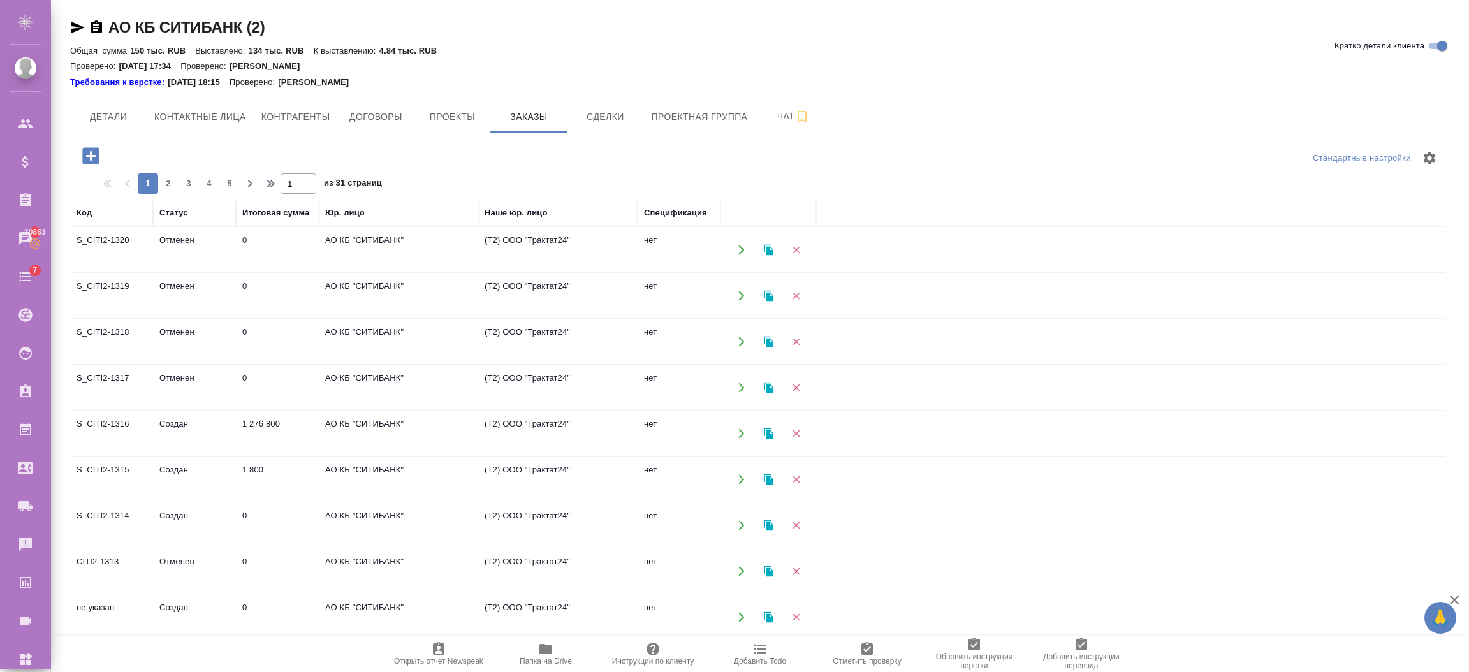
click at [738, 246] on icon "button" at bounding box center [741, 249] width 11 height 11
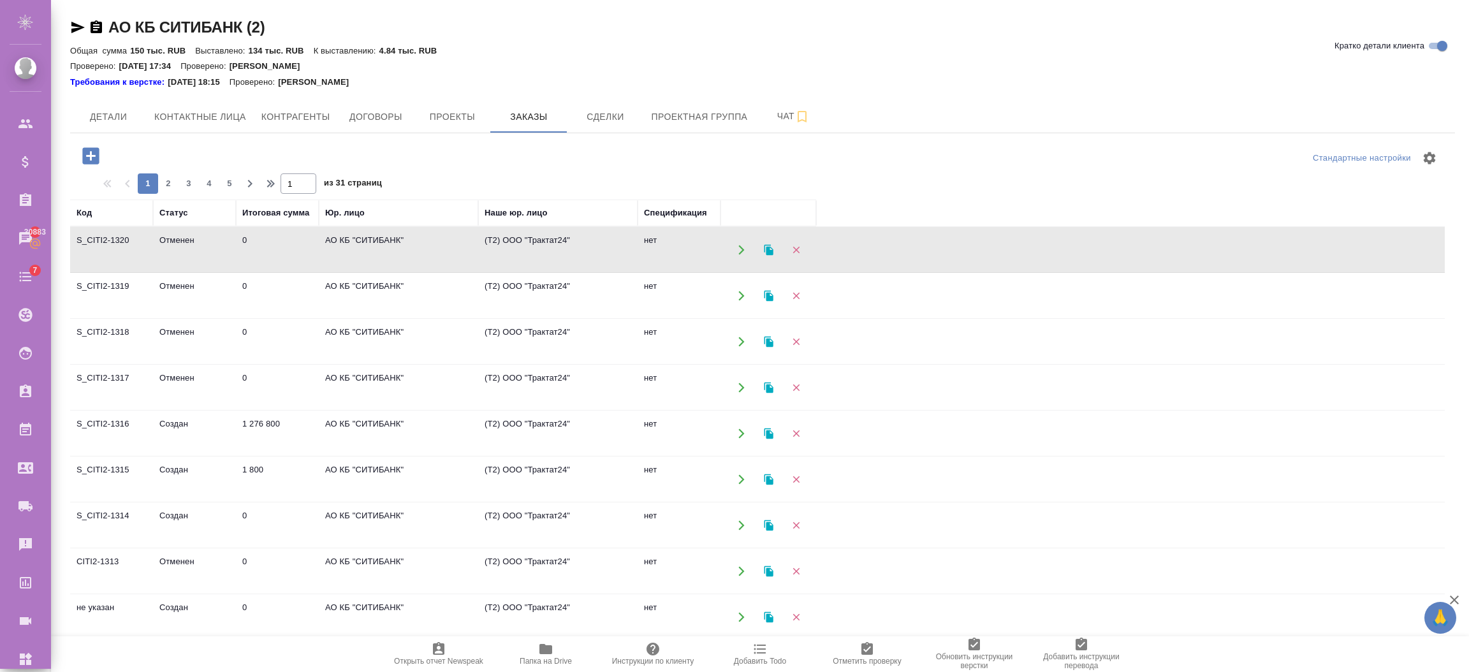
click at [84, 149] on icon "button" at bounding box center [90, 155] width 17 height 17
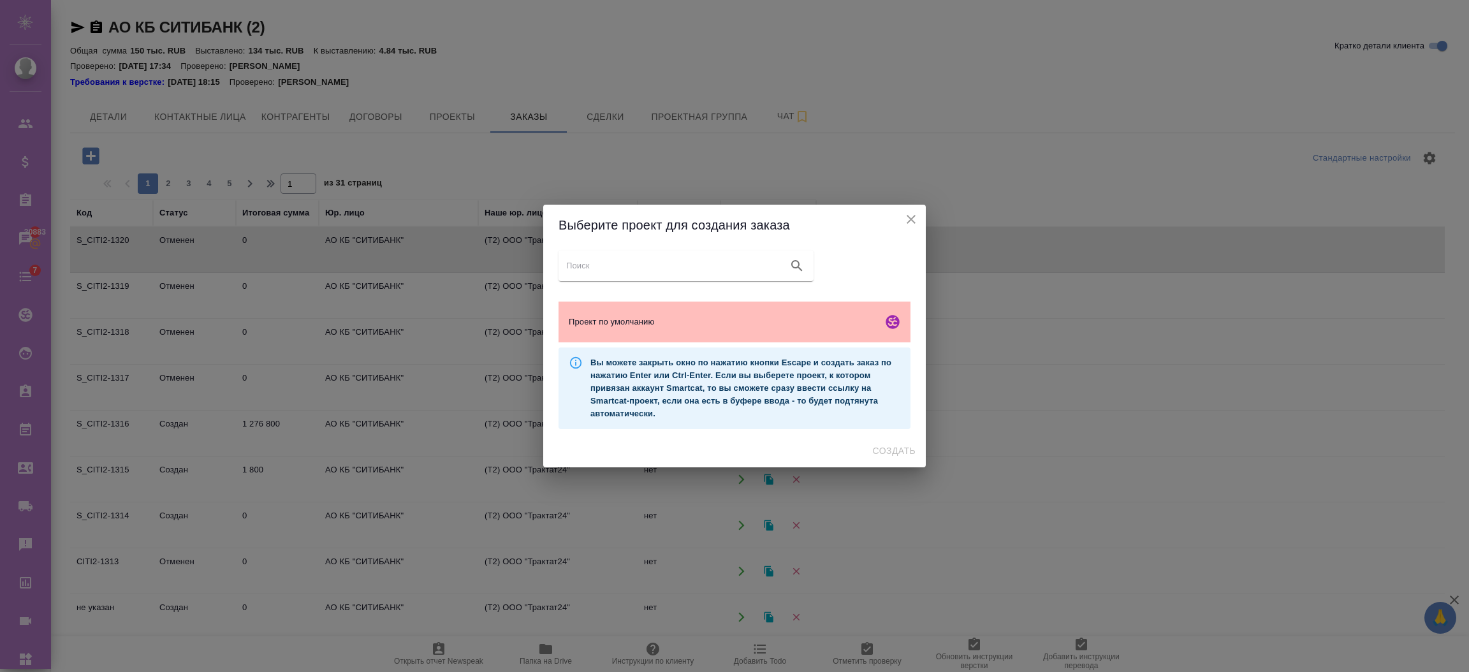
click at [744, 316] on span "Проект по умолчанию" at bounding box center [723, 322] width 309 height 13
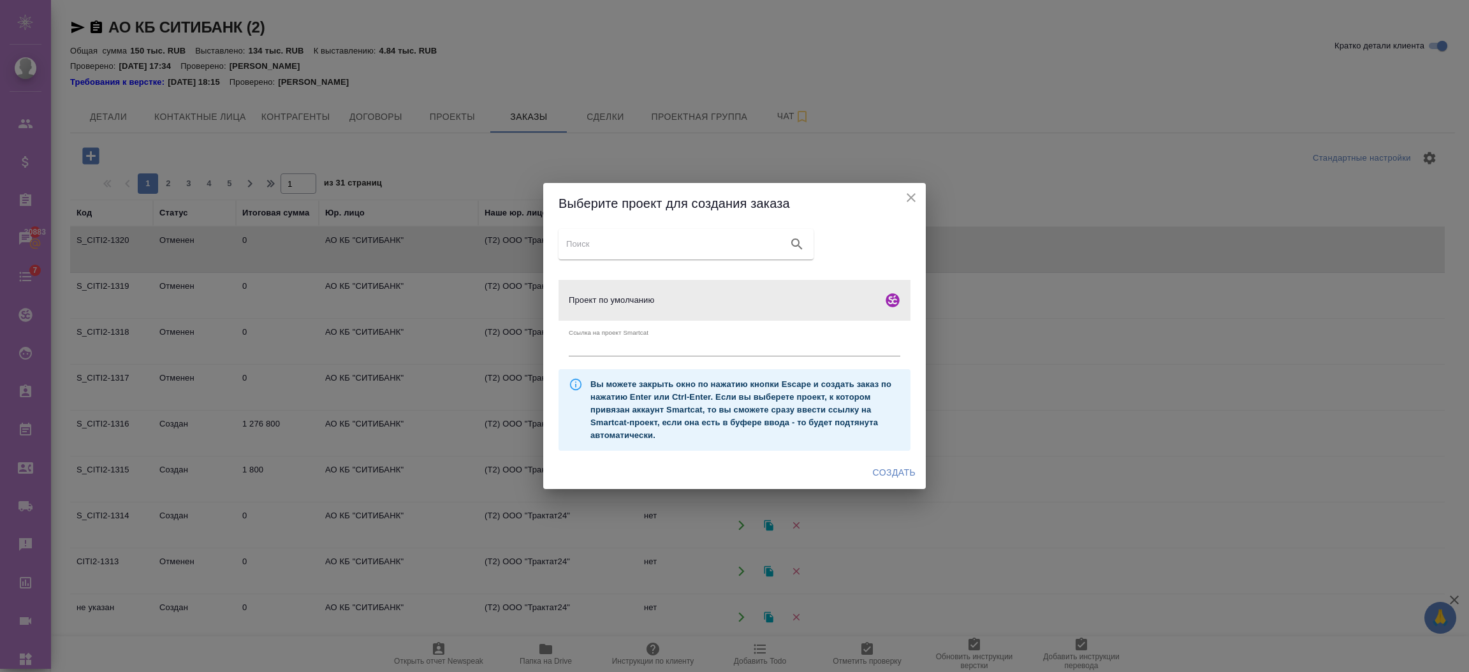
click at [877, 453] on div "Проект по умолчанию Ссылка на проект Smartcat Вы можете закрыть окно по нажатию…" at bounding box center [734, 340] width 383 height 232
click at [881, 466] on span "Создать" at bounding box center [894, 473] width 43 height 16
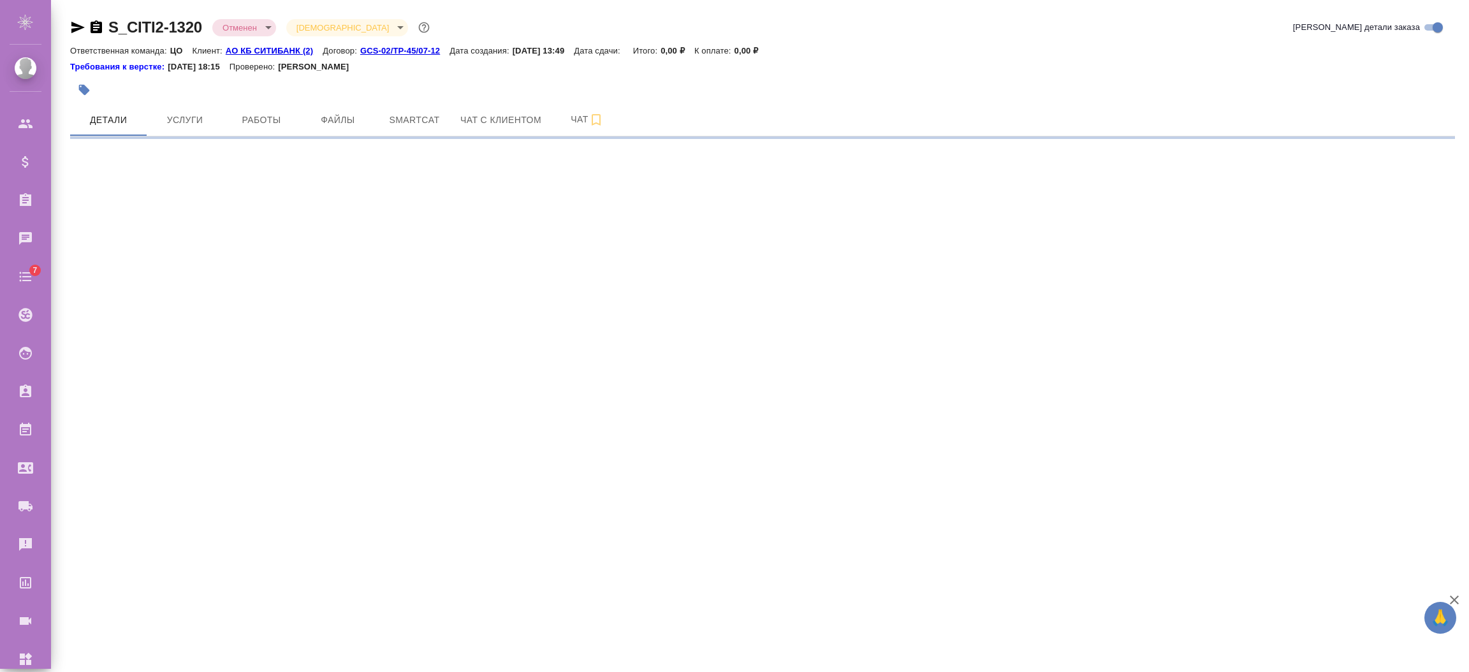
select select "RU"
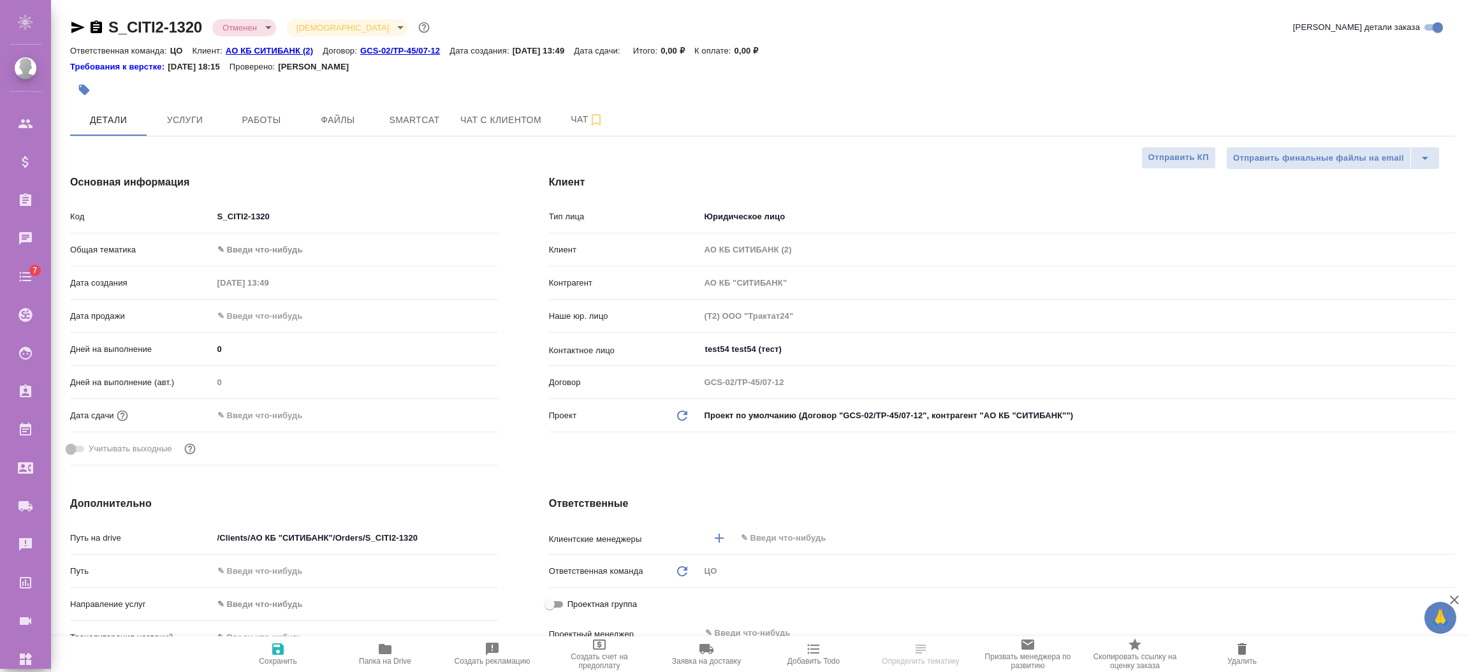
type textarea "x"
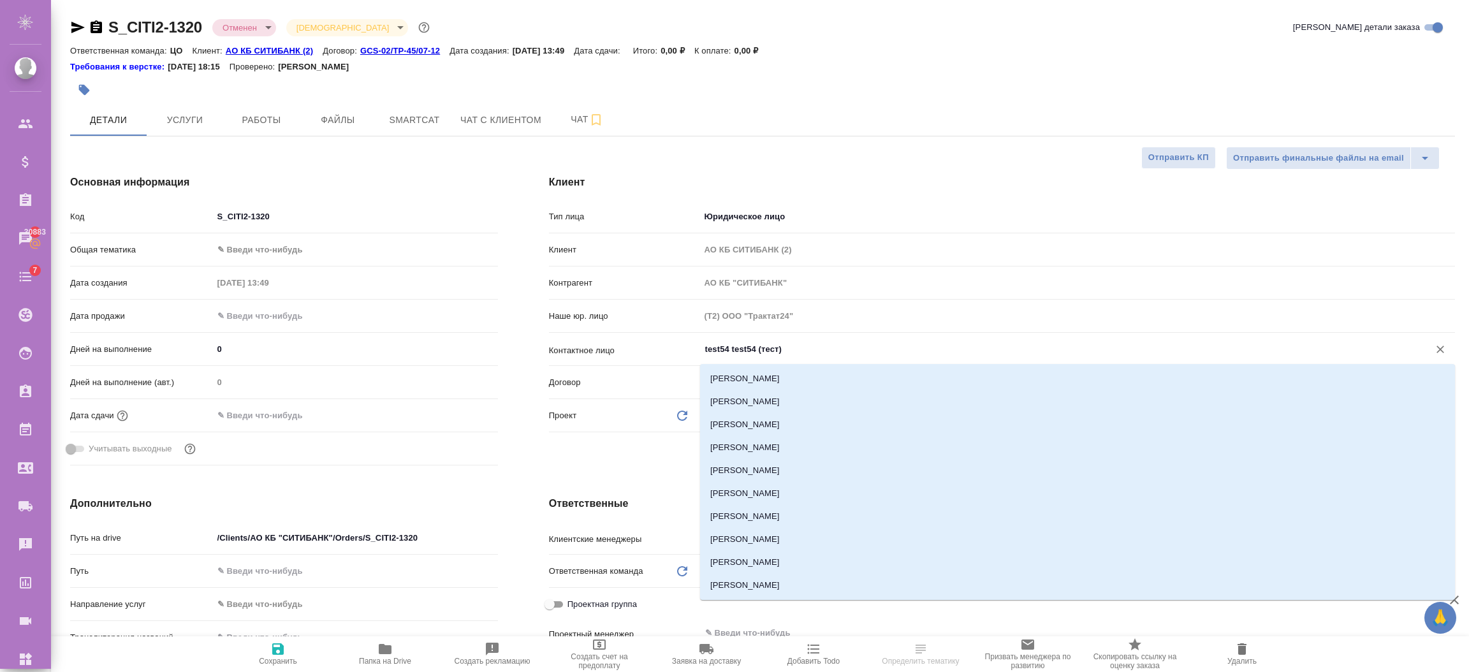
click at [830, 348] on input "test54 test54 (тест)" at bounding box center [1056, 349] width 705 height 15
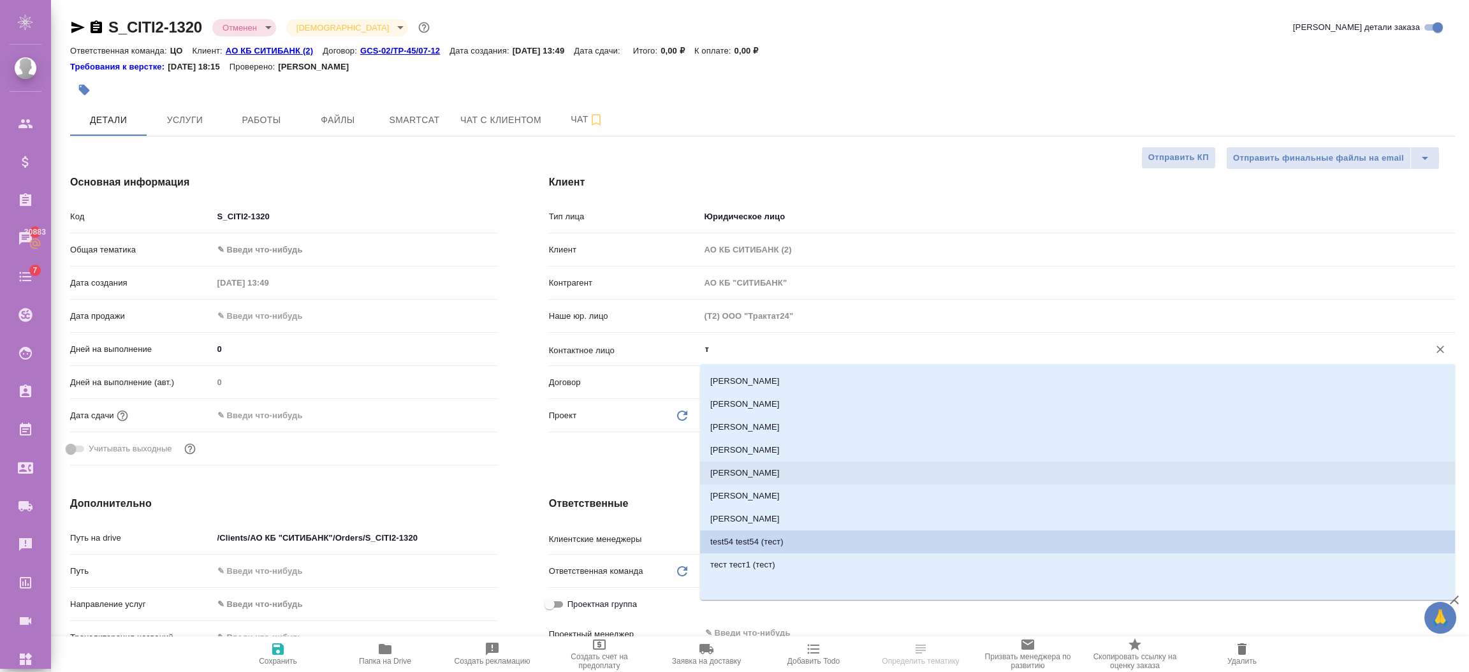
type input "те"
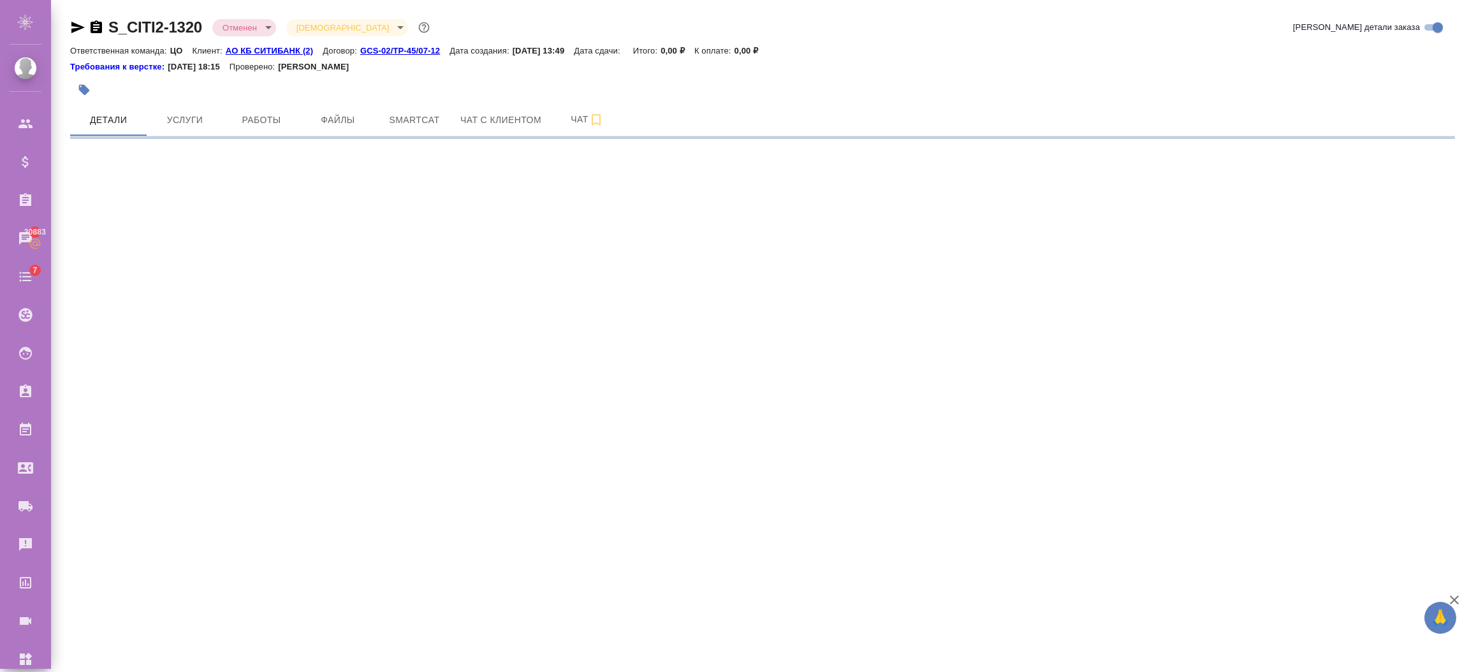
select select "RU"
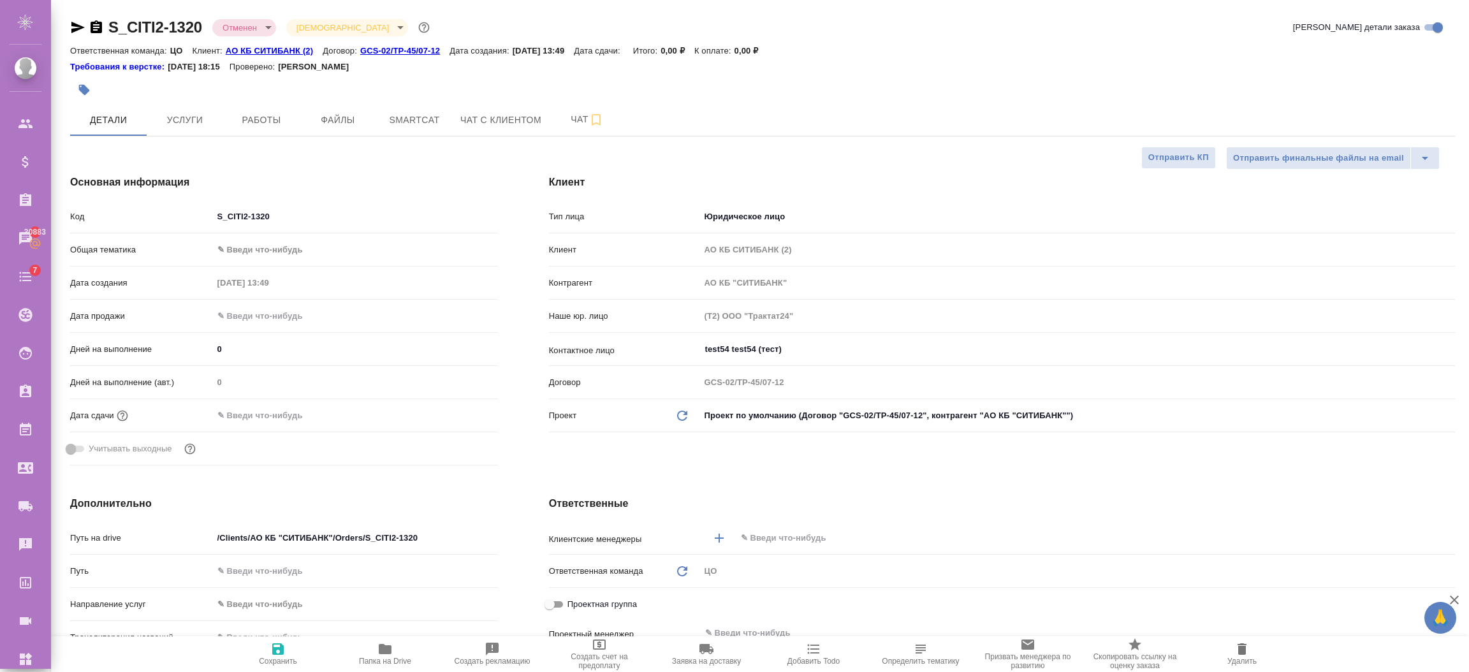
type textarea "x"
click at [878, 348] on input "test54 test54 (тест)" at bounding box center [1056, 349] width 705 height 15
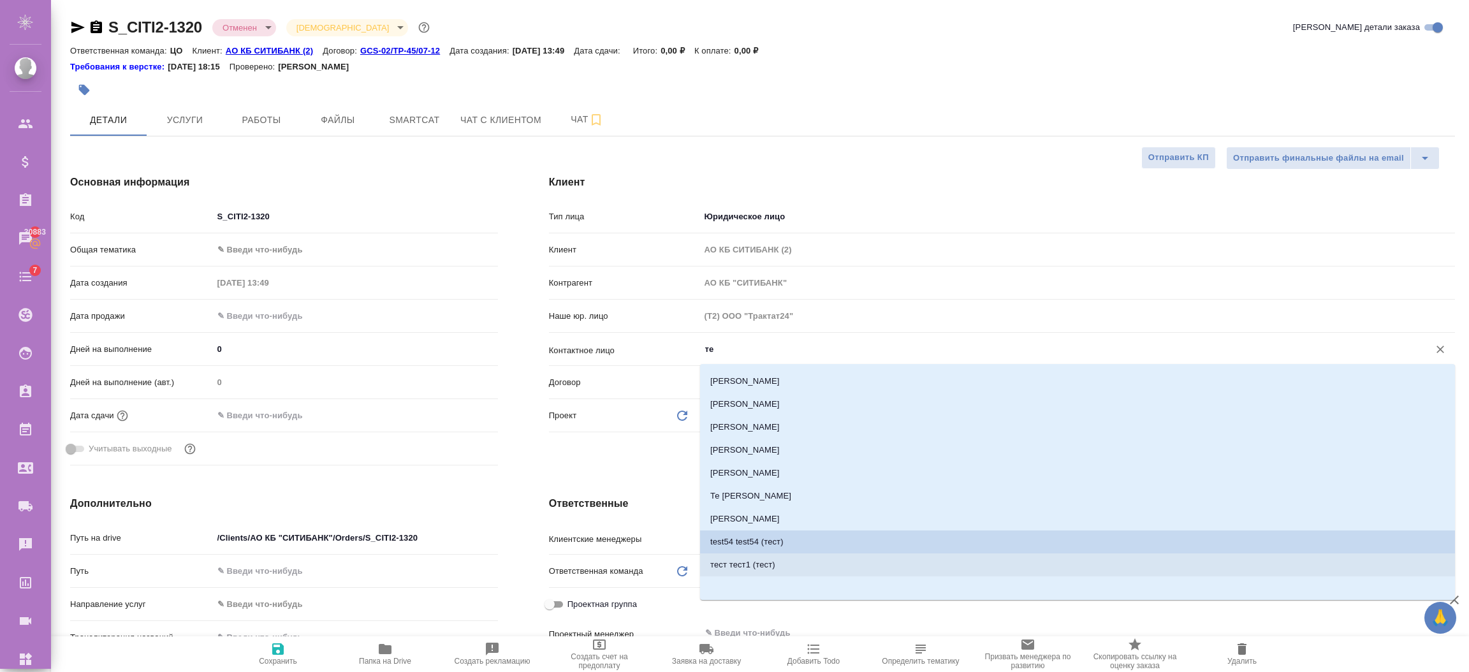
click at [770, 571] on li "тест тест1 (тест)" at bounding box center [1077, 565] width 755 height 23
type input "тест тест1 (тест)"
type textarea "x"
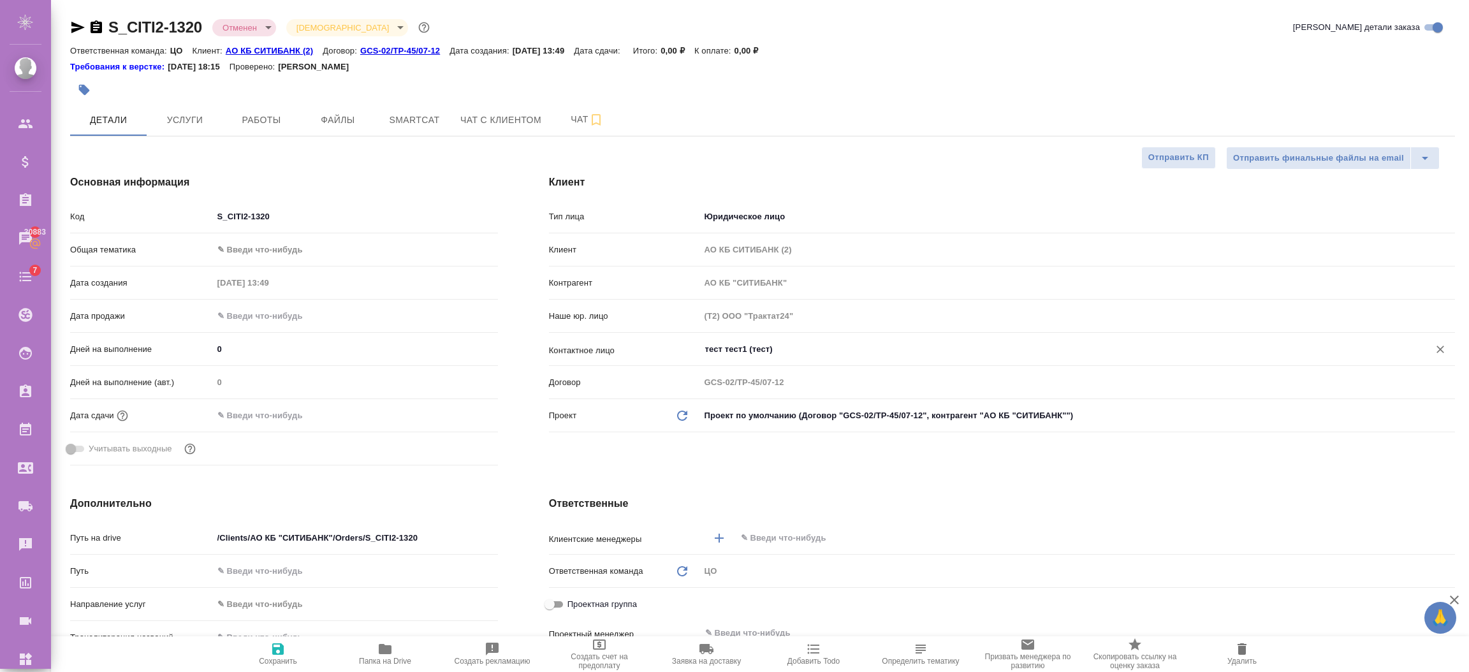
type input "тест тест1 (тест)"
click at [274, 654] on icon "button" at bounding box center [277, 648] width 11 height 11
type textarea "x"
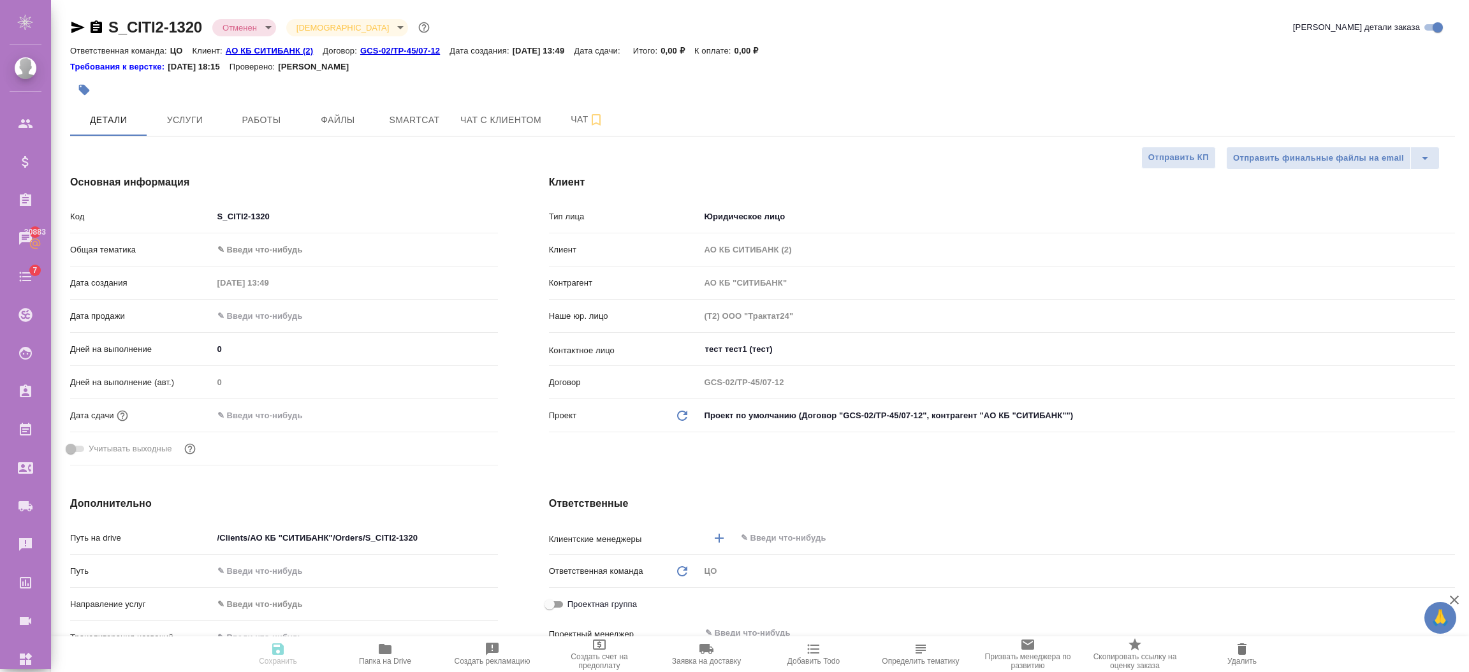
type textarea "x"
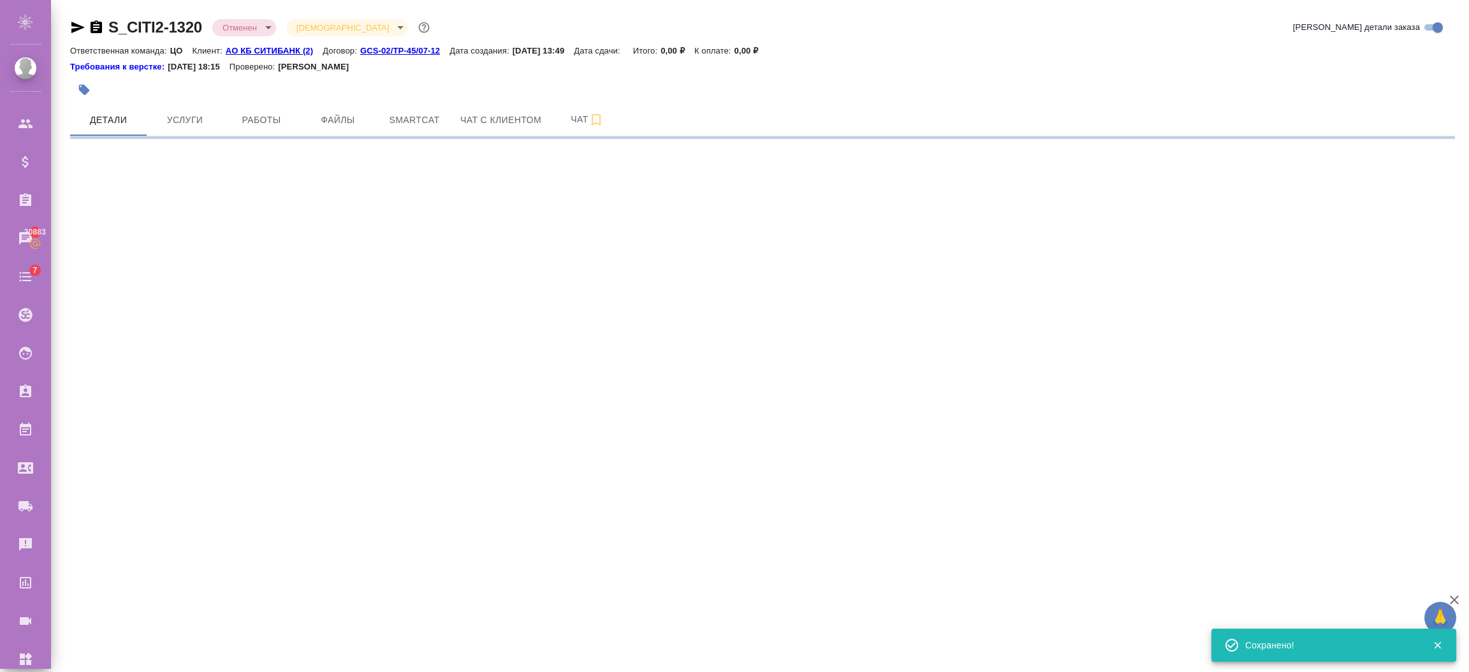
select select "RU"
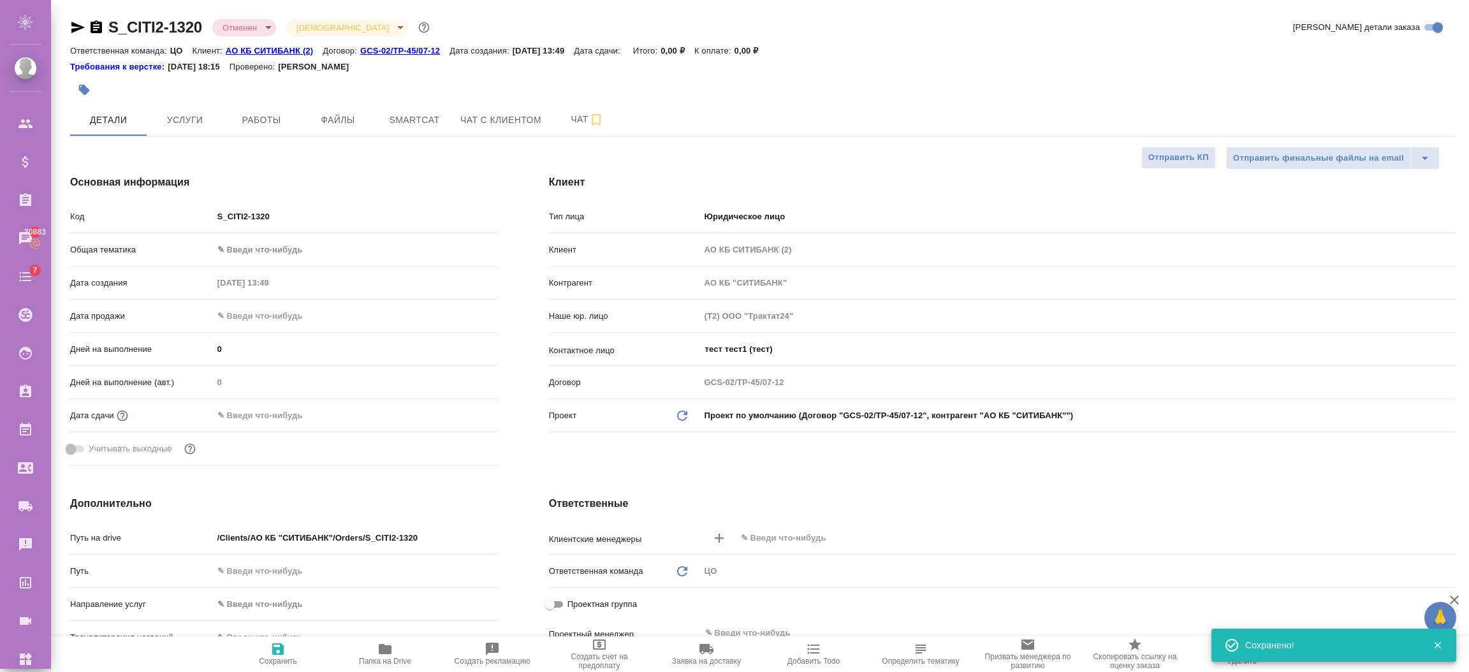
type textarea "x"
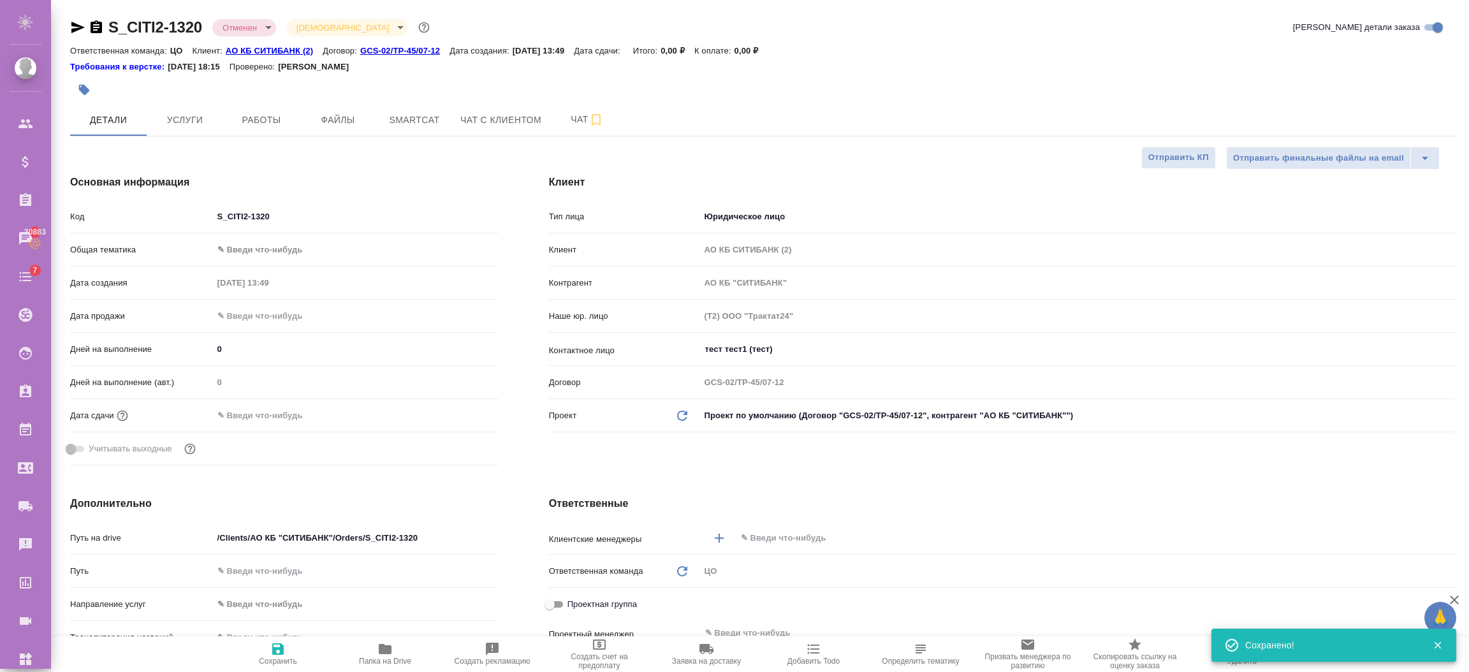
type textarea "x"
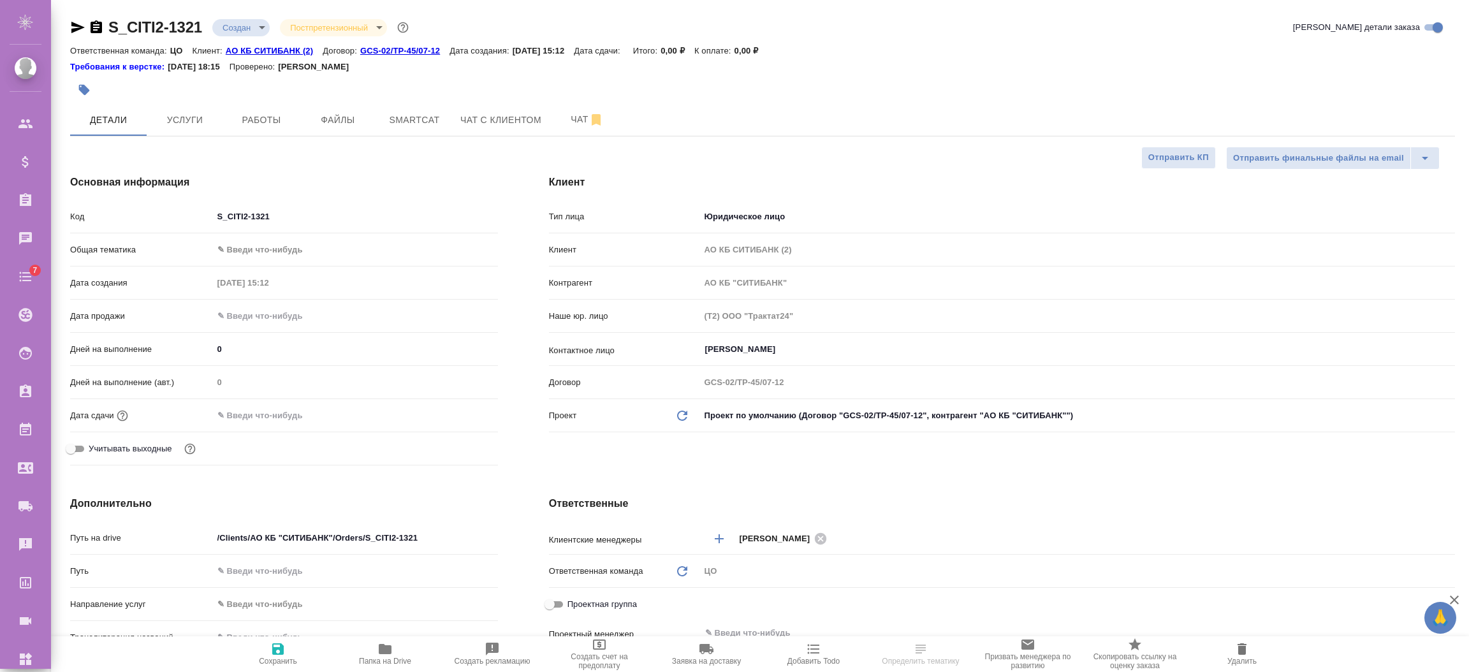
select select "RU"
click at [844, 355] on input "[PERSON_NAME]" at bounding box center [1056, 349] width 705 height 15
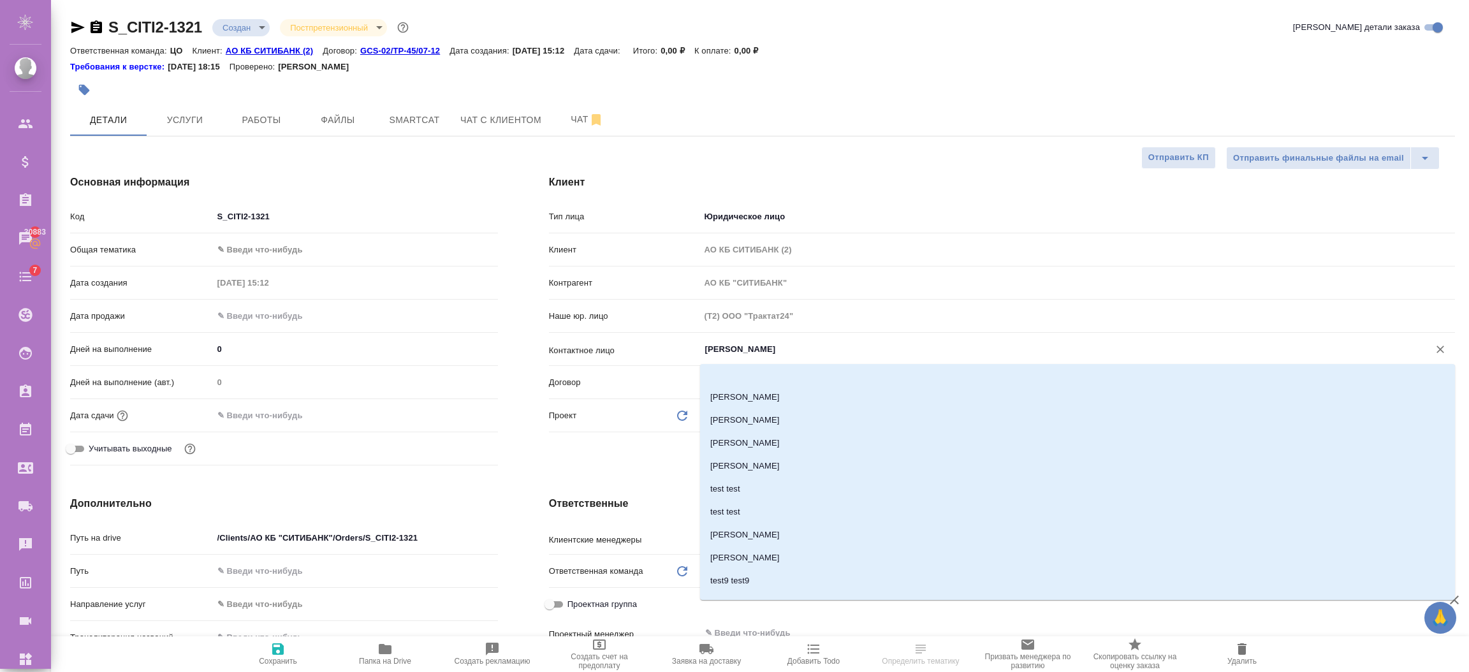
scroll to position [3212, 0]
click at [768, 564] on li "тест тест1 (тест)" at bounding box center [1077, 565] width 755 height 23
type input "тест тест1 (тест)"
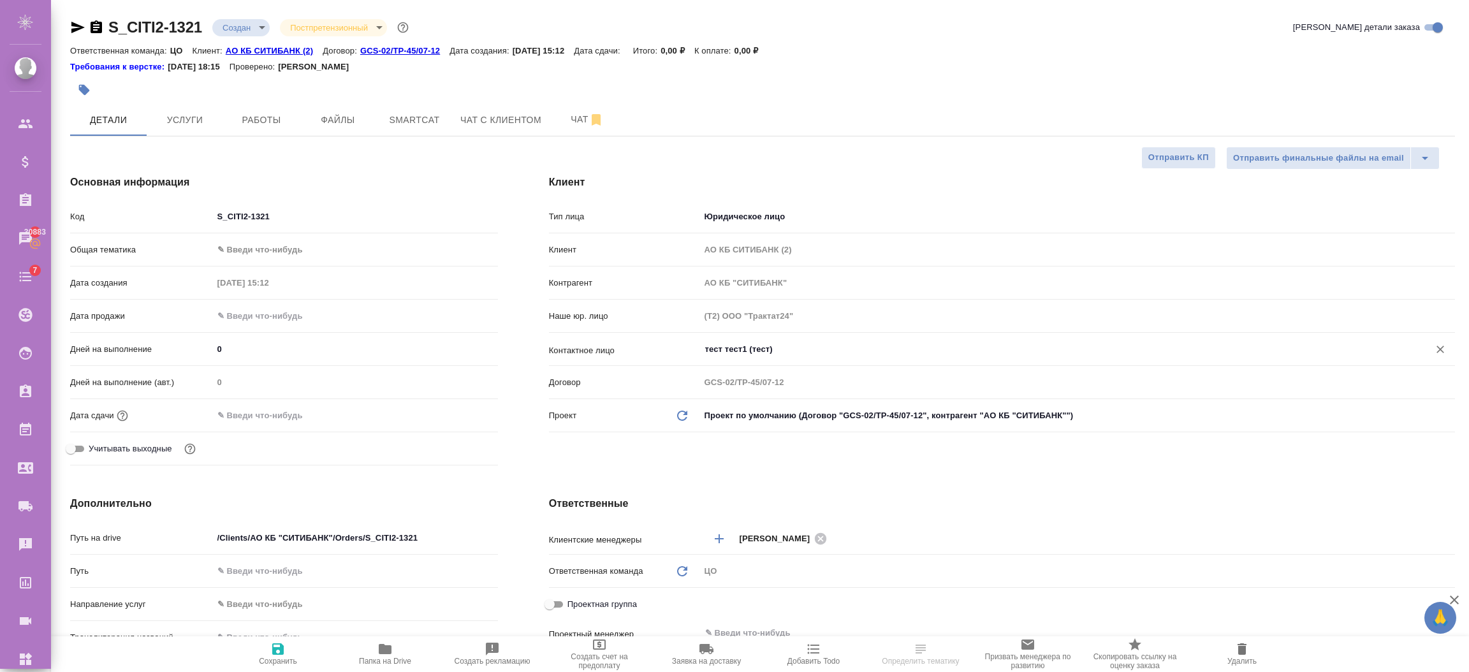
click at [286, 661] on span "Сохранить" at bounding box center [278, 661] width 38 height 9
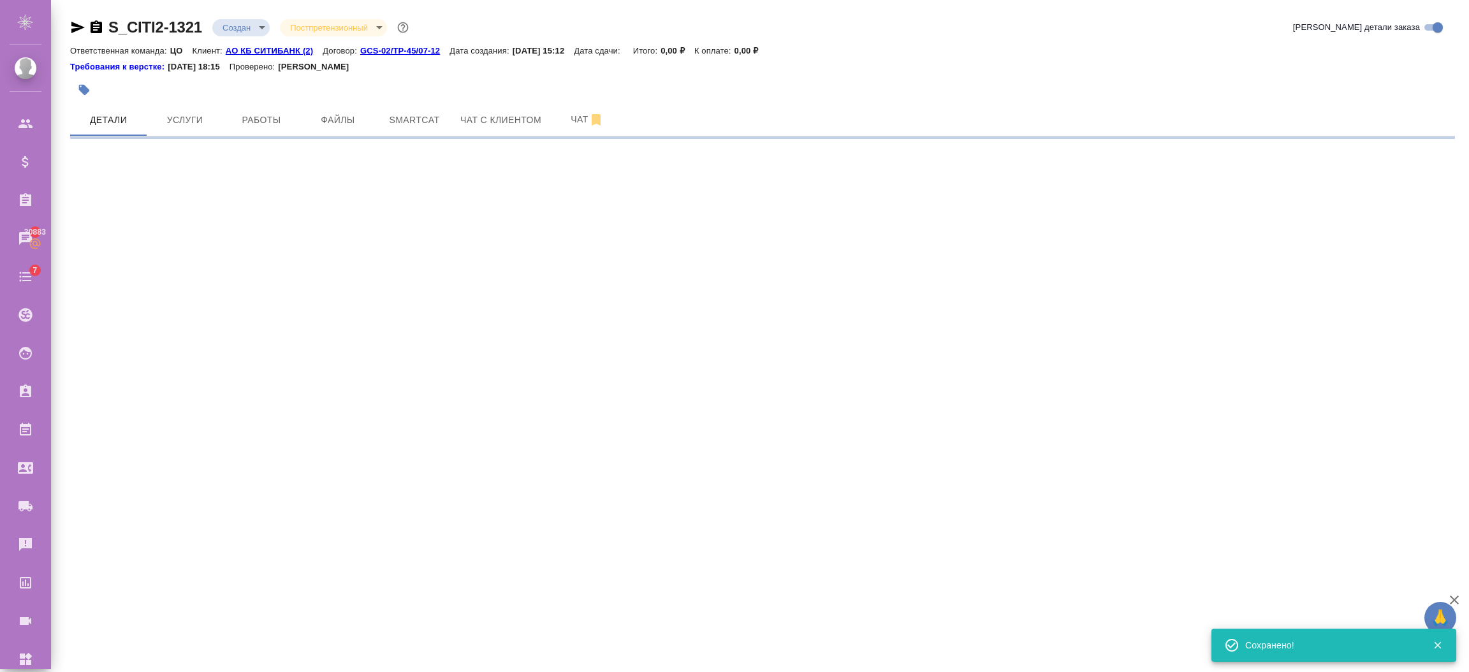
select select "RU"
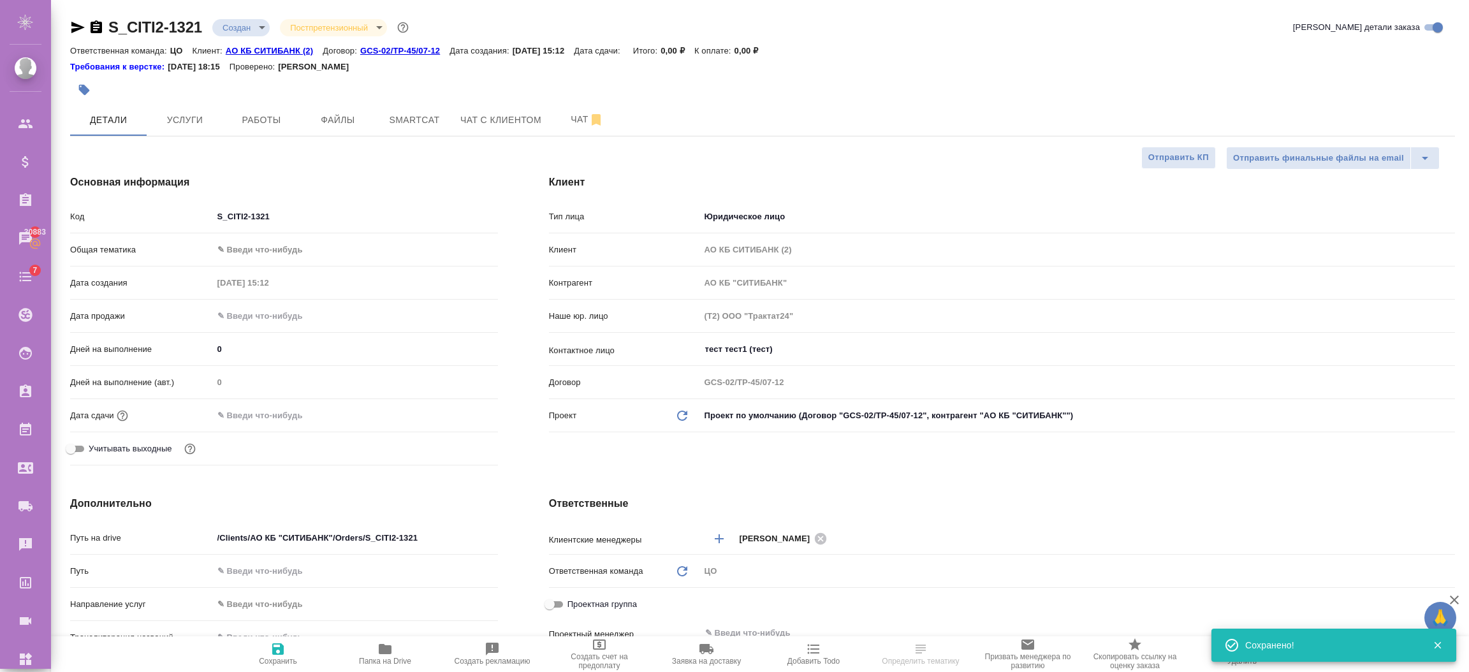
type textarea "x"
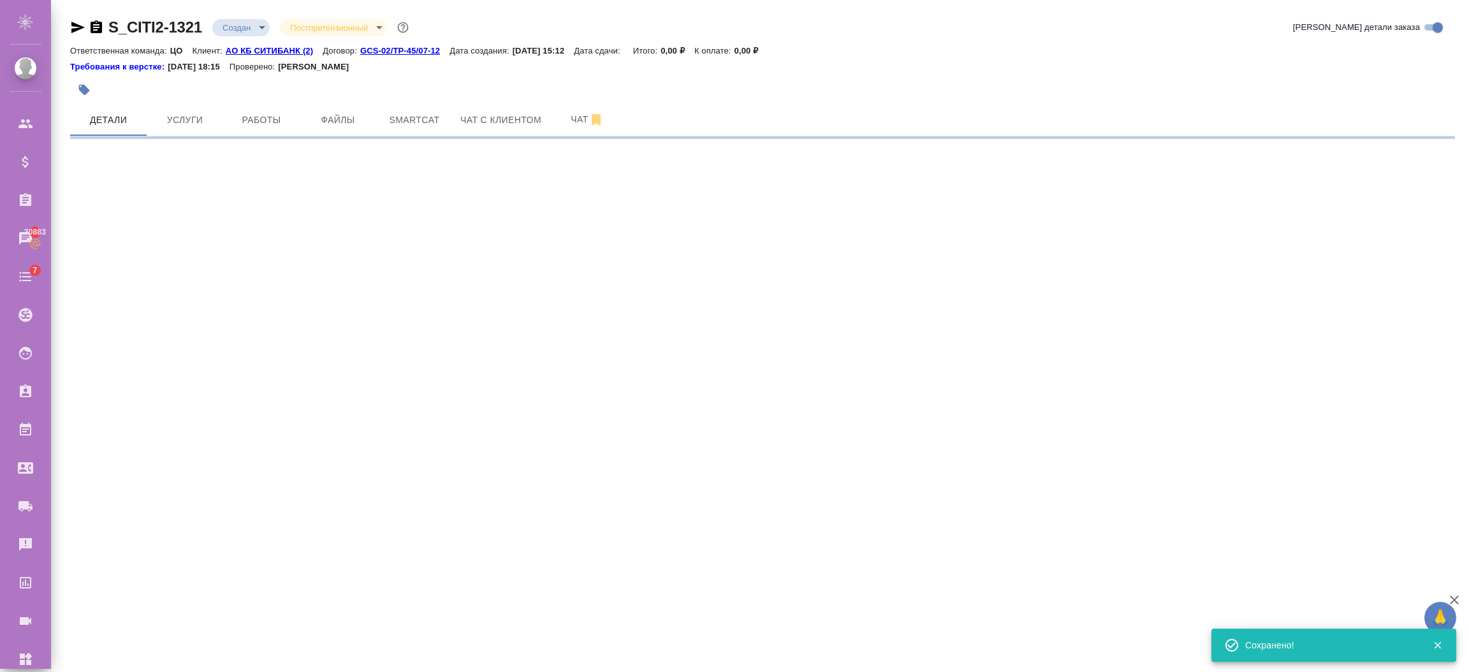
select select "RU"
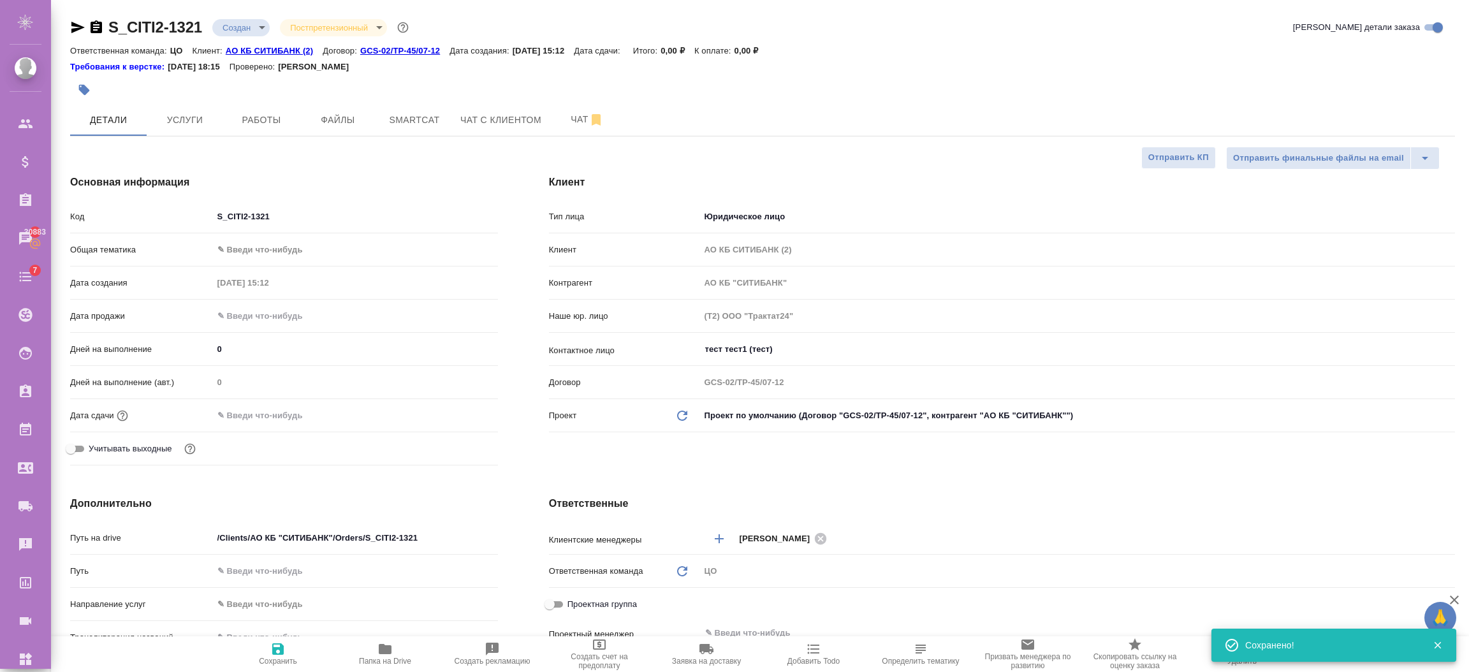
type textarea "x"
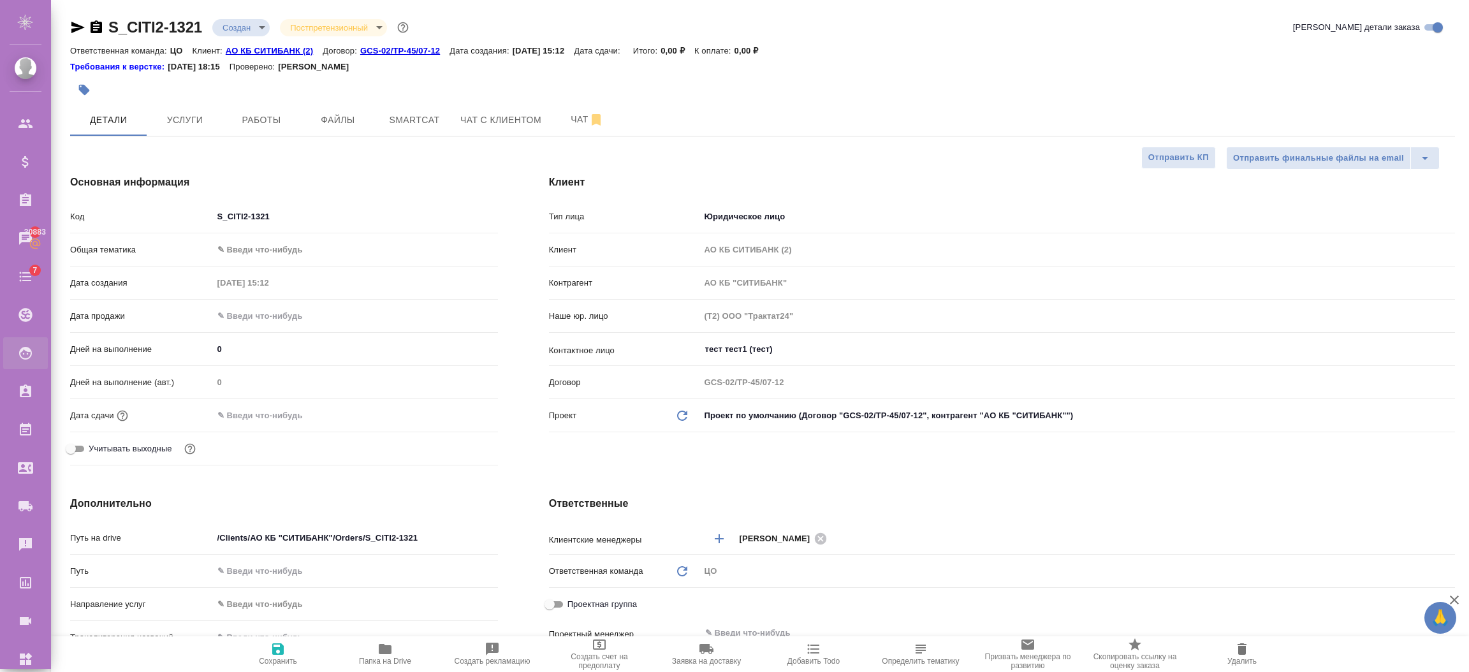
type textarea "x"
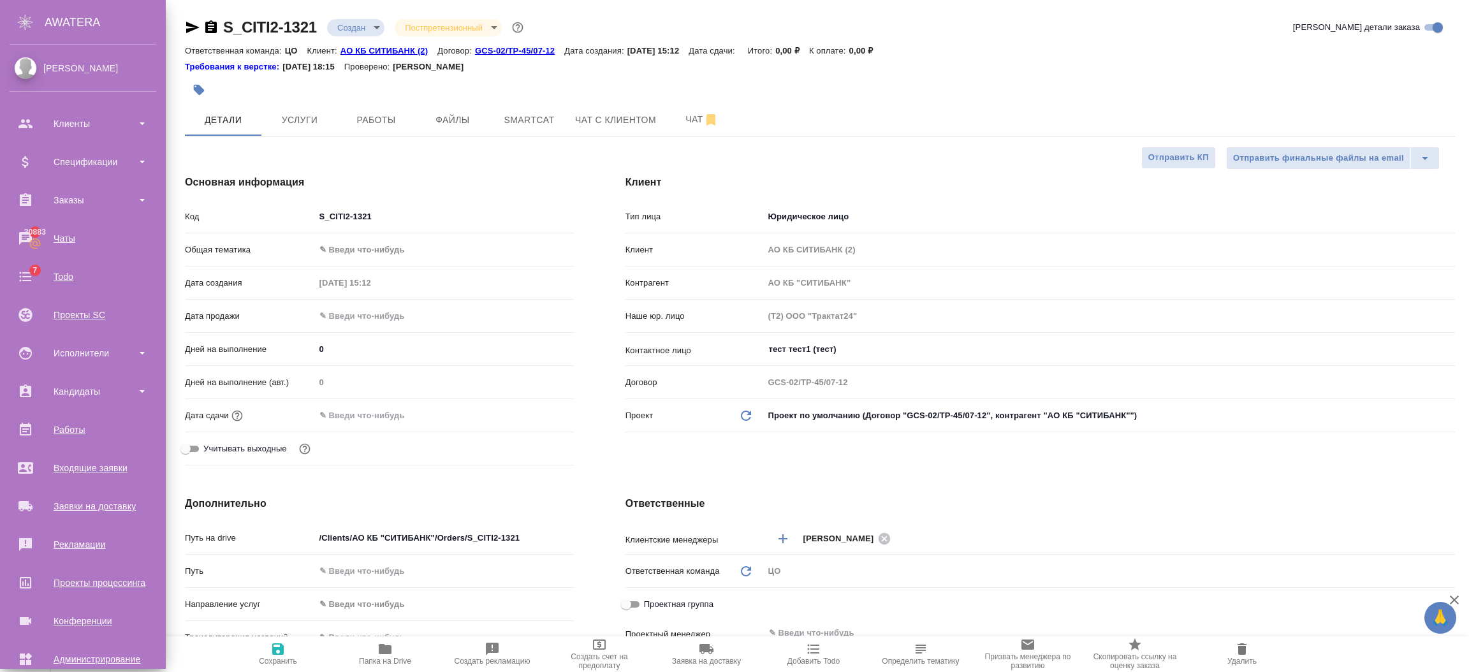
type textarea "x"
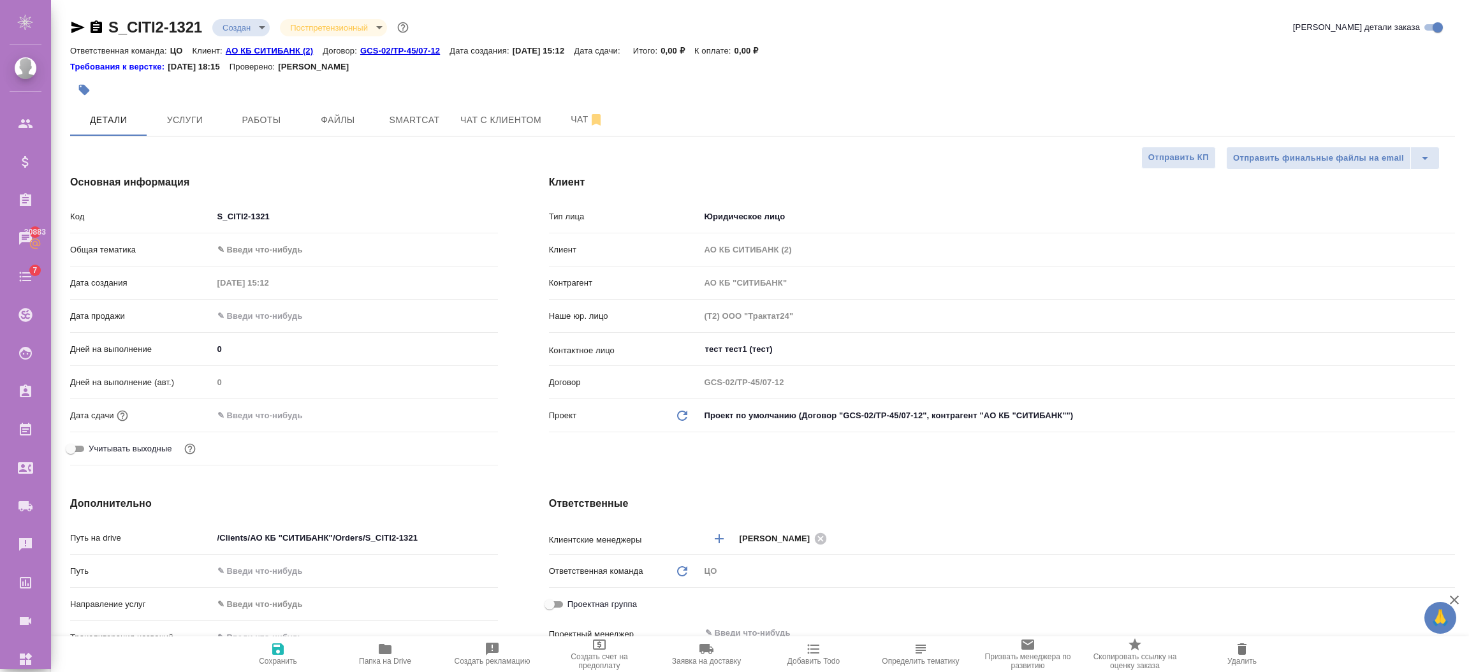
type textarea "x"
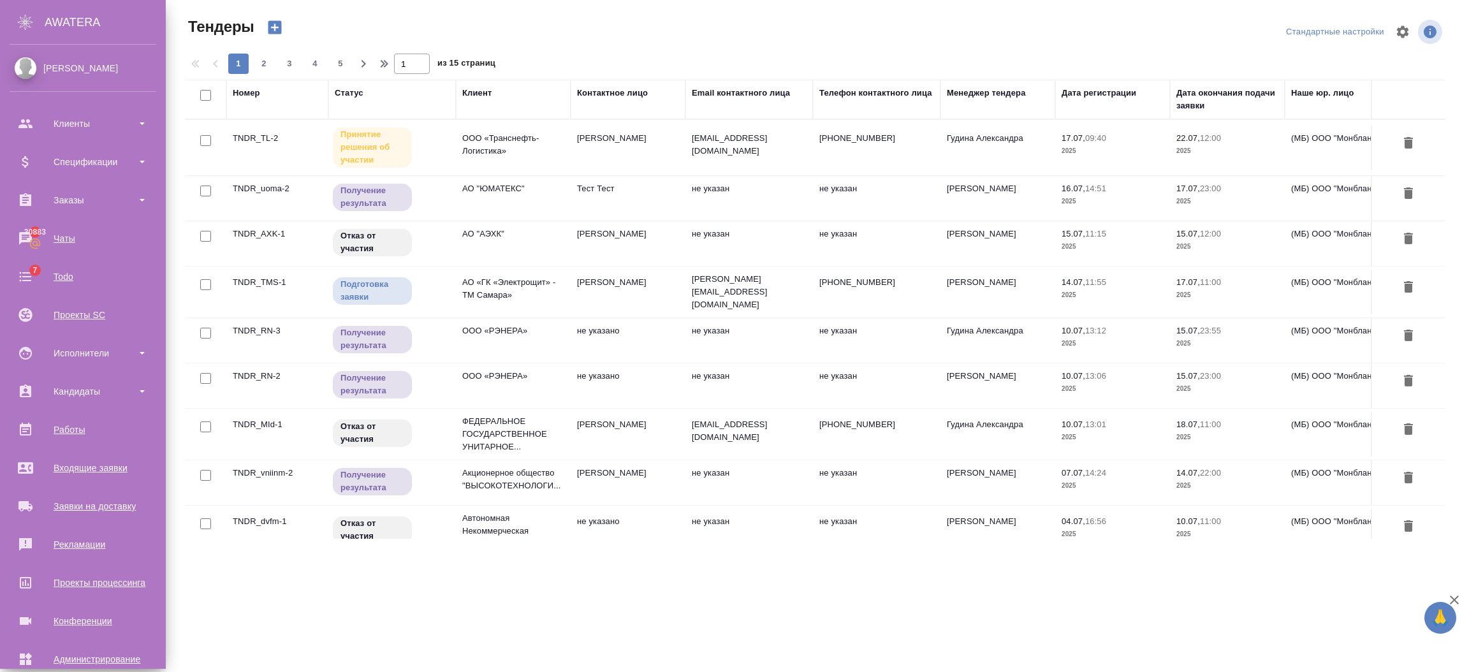
scroll to position [62, 0]
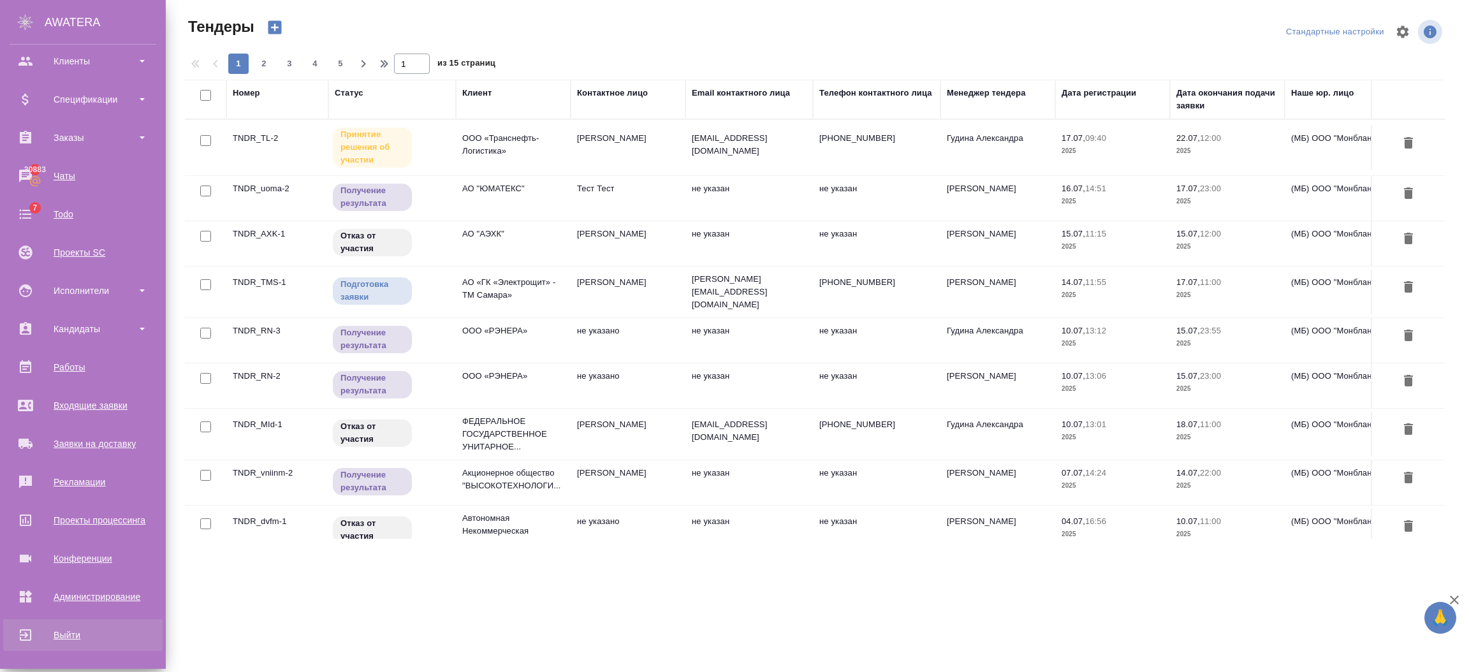
click at [41, 633] on div "Выйти" at bounding box center [83, 635] width 147 height 19
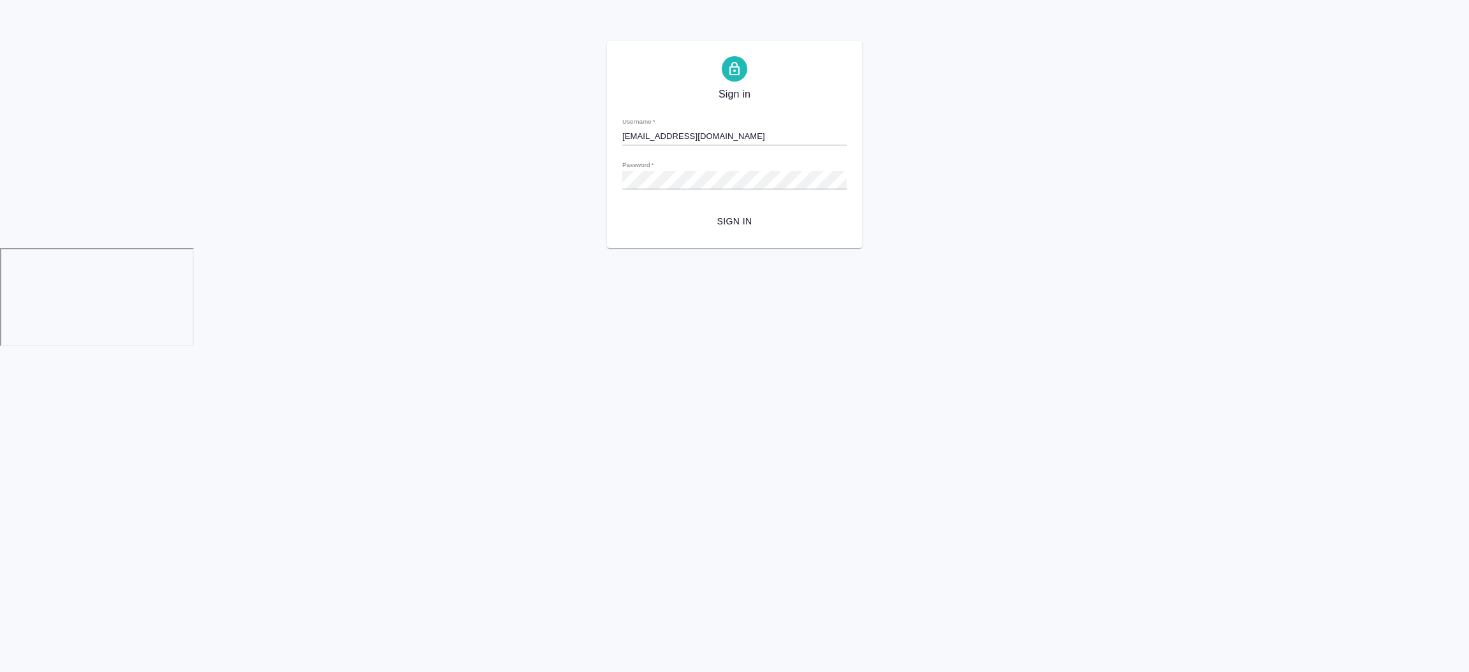
click at [760, 143] on input "[EMAIL_ADDRESS][DOMAIN_NAME]" at bounding box center [734, 137] width 224 height 18
type input "[EMAIL_ADDRESS][DOMAIN_NAME]"
click at [734, 235] on div "Sign in Username   * r_pm@awatera.com Password   * urlPath   * / Sign in" at bounding box center [734, 144] width 255 height 207
click at [730, 221] on span "Sign in" at bounding box center [735, 222] width 204 height 16
type input "[EMAIL_ADDRESS][DOMAIN_NAME]"
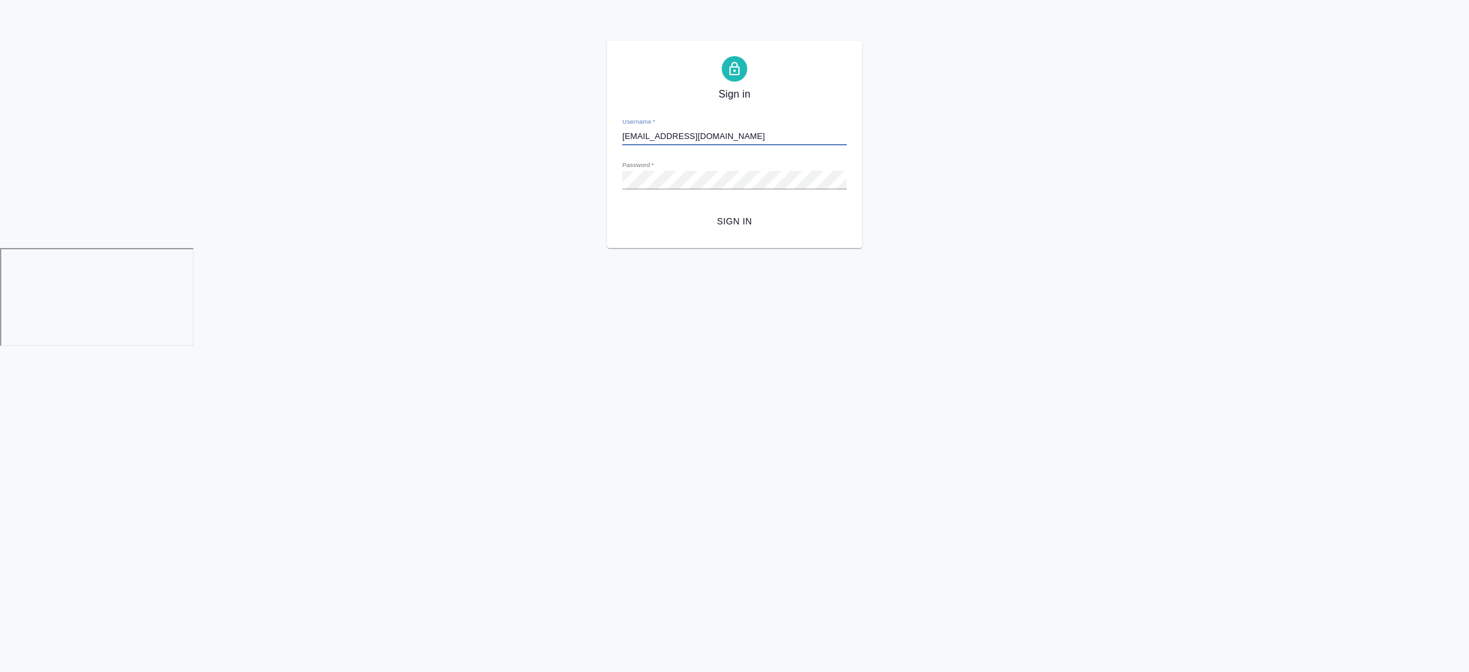
click at [736, 225] on span "Sign in" at bounding box center [735, 222] width 204 height 16
